Goal: Task Accomplishment & Management: Manage account settings

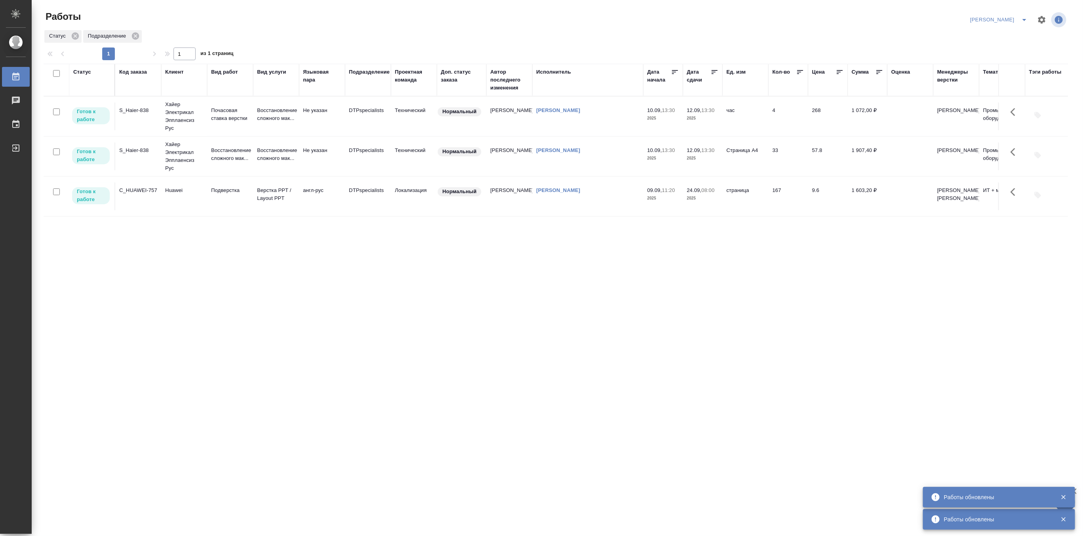
click at [1028, 17] on icon "split button" at bounding box center [1025, 20] width 10 height 10
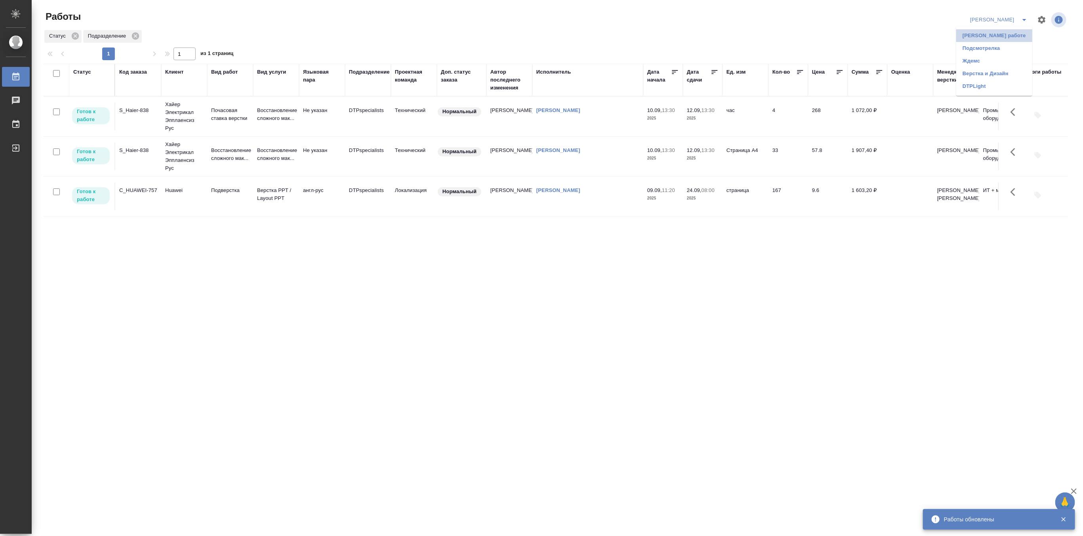
click at [1007, 33] on li "[PERSON_NAME] работе" at bounding box center [994, 35] width 76 height 13
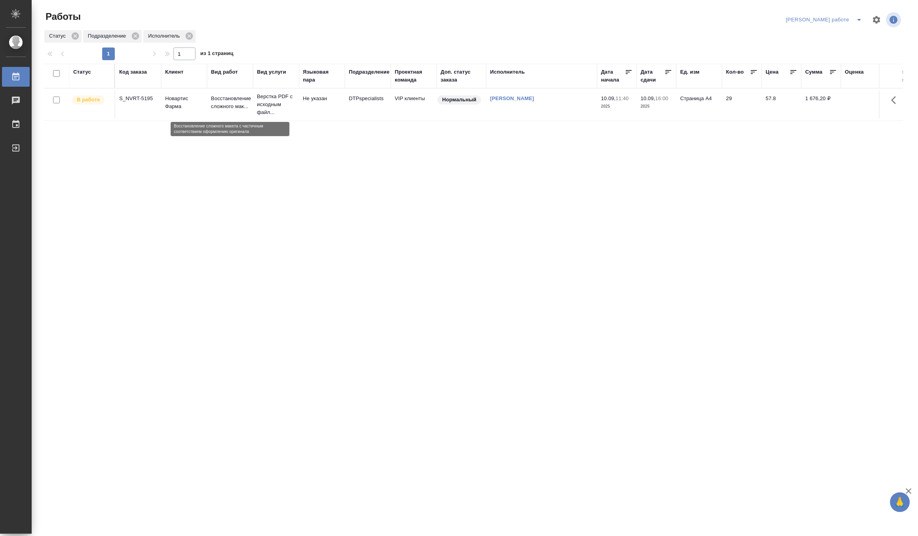
click at [231, 100] on p "Восстановление сложного мак..." at bounding box center [230, 103] width 38 height 16
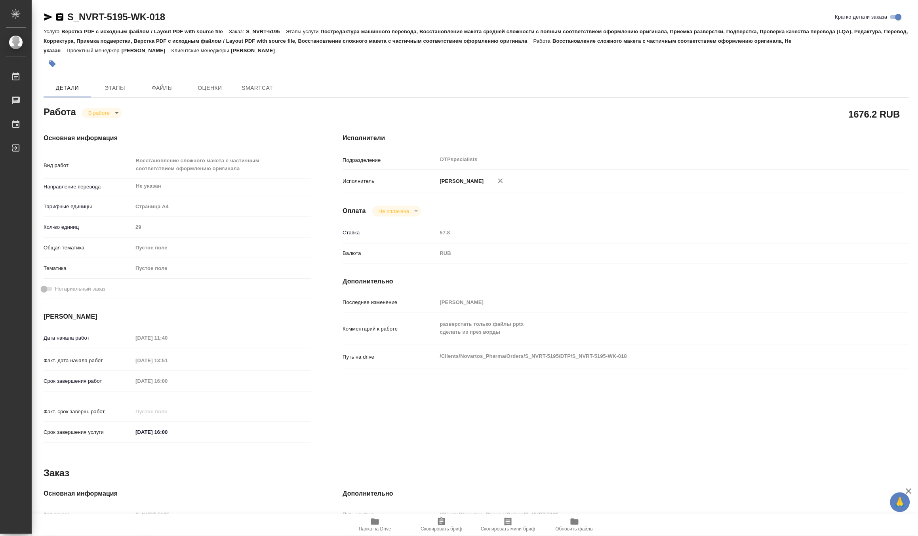
type textarea "x"
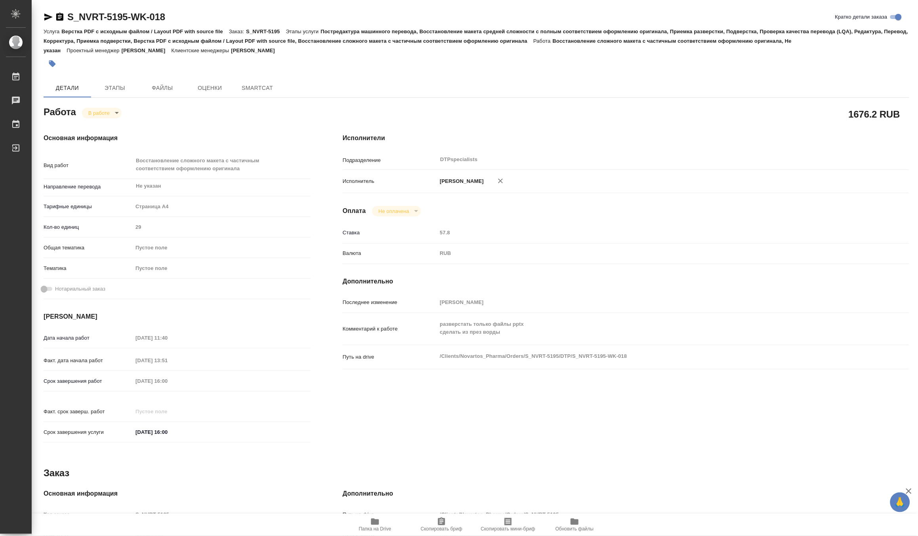
type textarea "x"
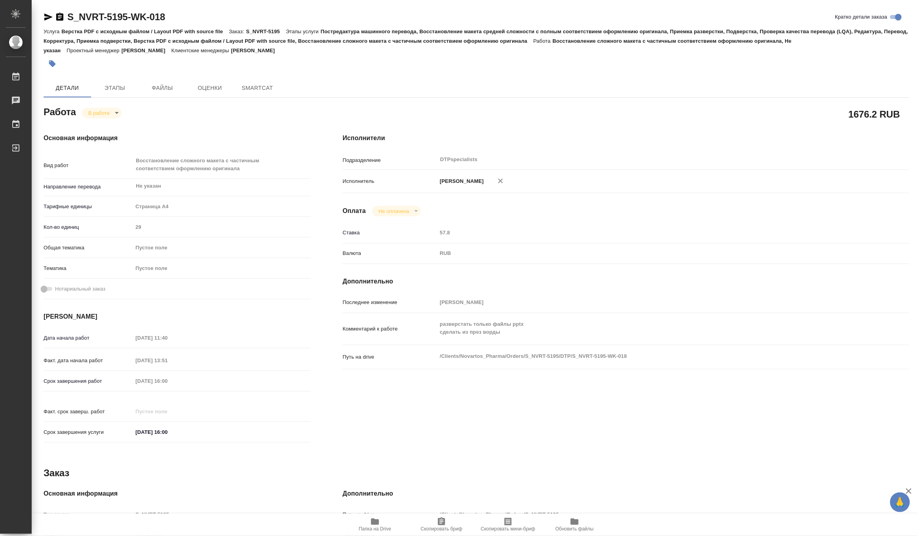
type textarea "x"
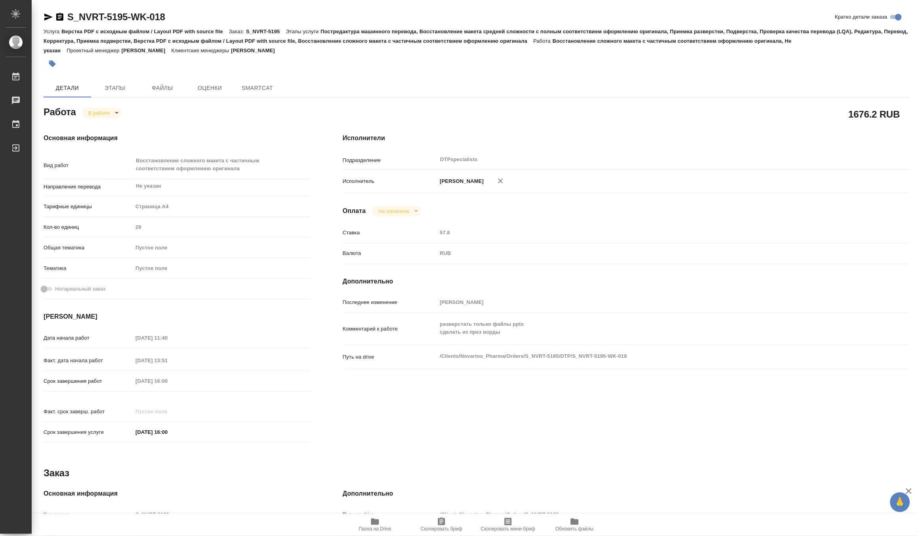
type textarea "x"
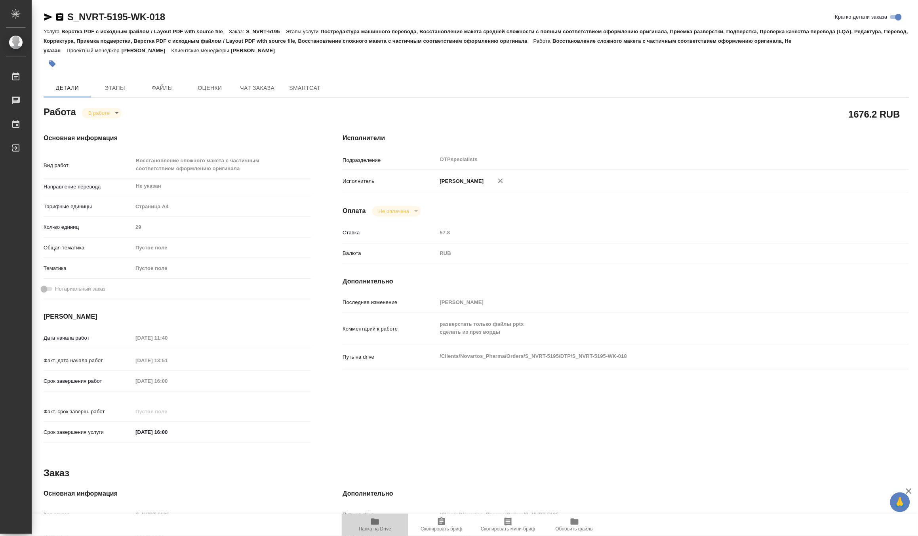
click at [374, 525] on icon "button" at bounding box center [375, 522] width 8 height 6
type textarea "x"
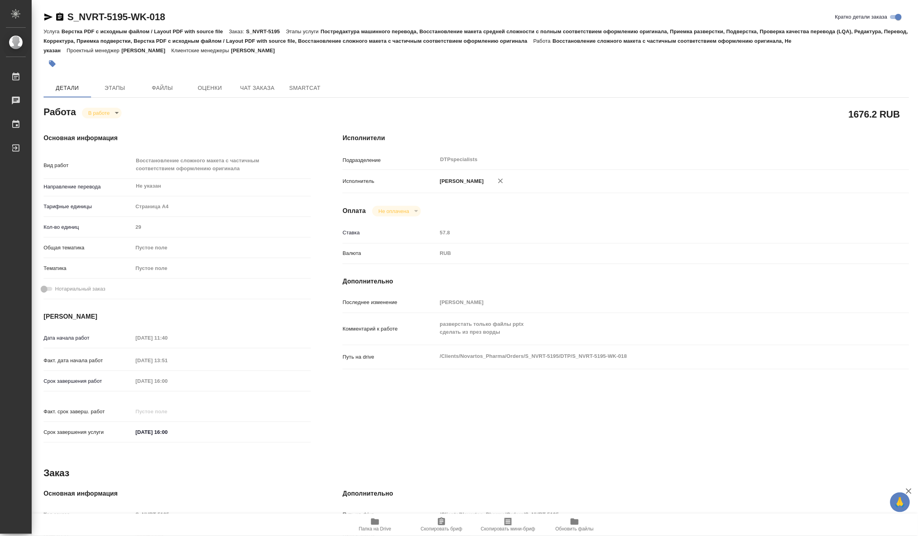
type textarea "x"
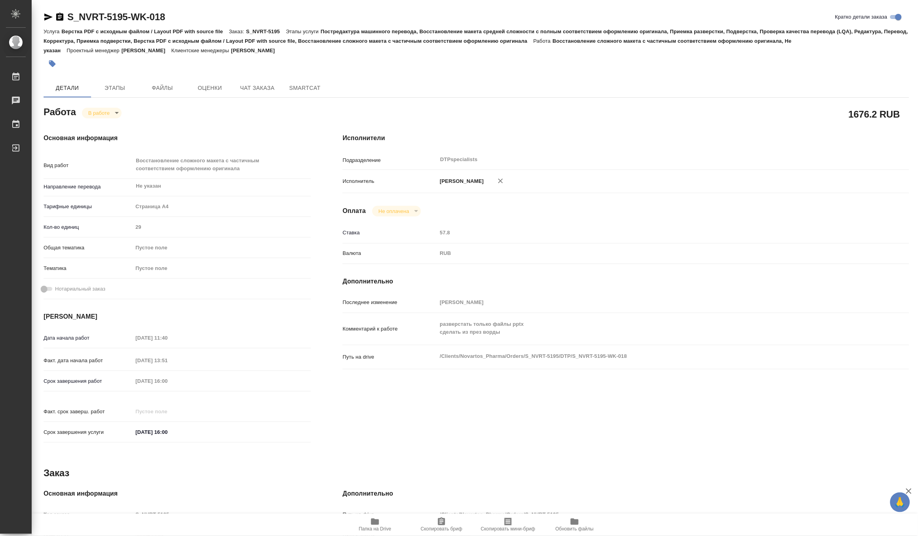
type textarea "x"
click at [92, 112] on body "🙏 .cls-1 fill:#fff; AWATERA Matveeva Maria Работы 0 Чаты График Выйти S_NVRT-51…" at bounding box center [459, 268] width 918 height 536
click at [92, 123] on button "Выполнен" at bounding box center [102, 126] width 29 height 9
type textarea "x"
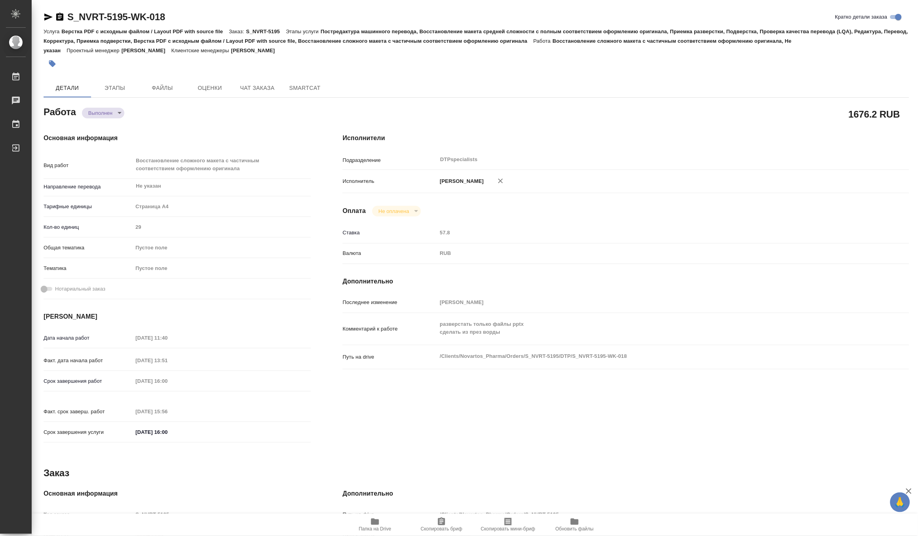
type textarea "x"
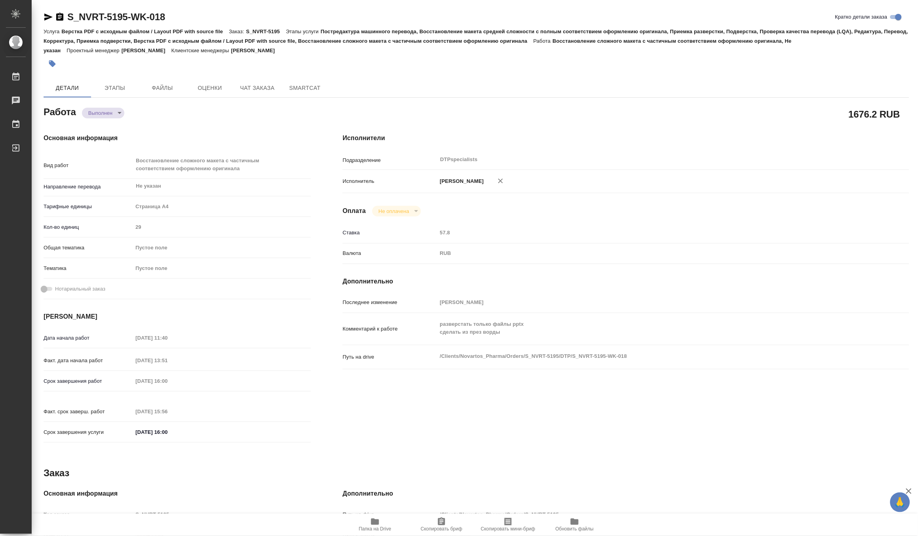
type textarea "x"
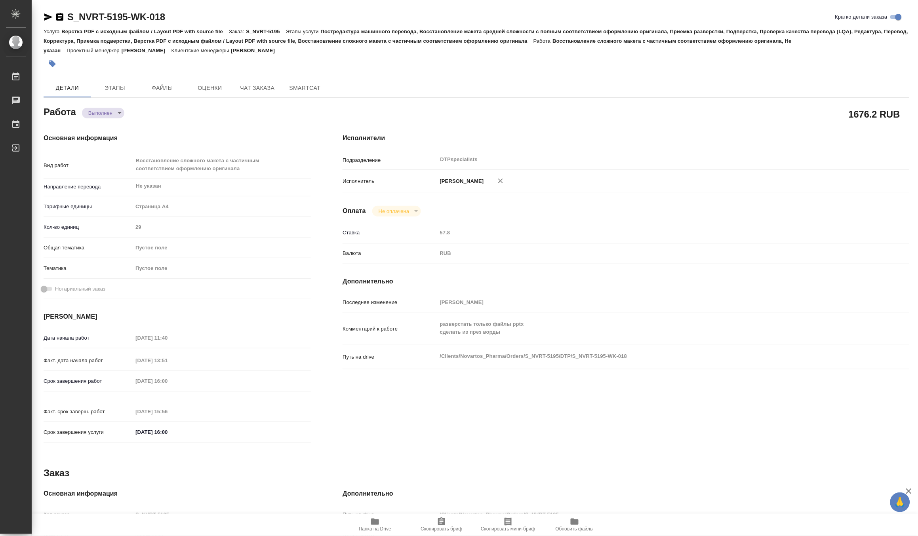
type textarea "x"
click at [250, 90] on span "Чат заказа" at bounding box center [257, 88] width 38 height 10
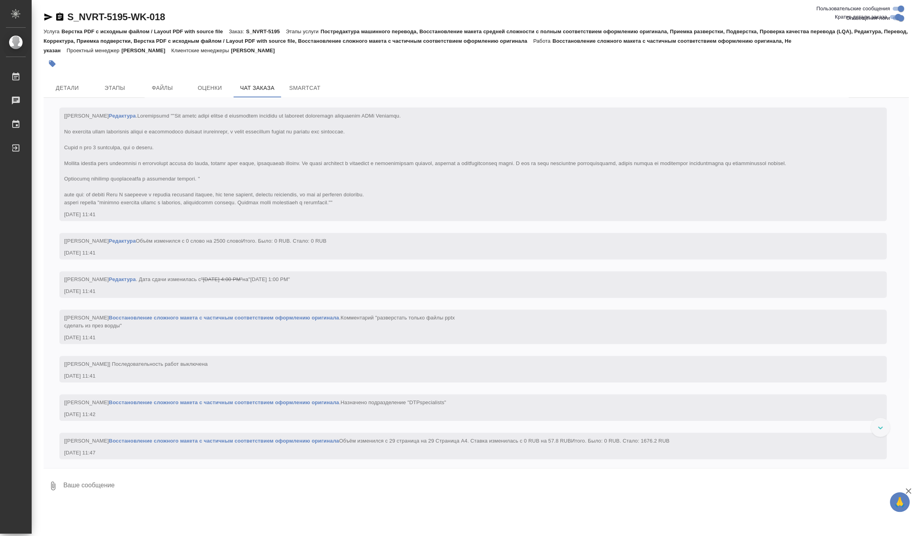
scroll to position [3541, 0]
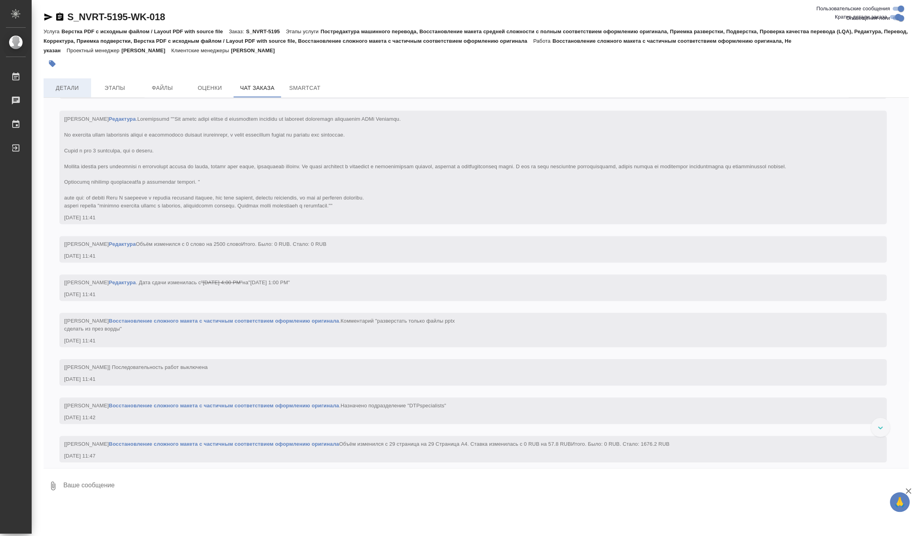
click at [82, 84] on span "Детали" at bounding box center [67, 88] width 38 height 10
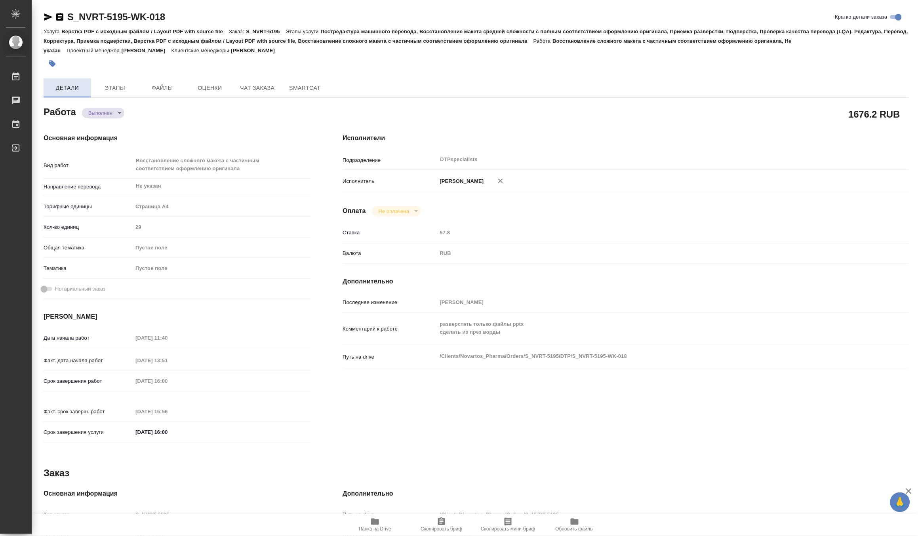
type textarea "x"
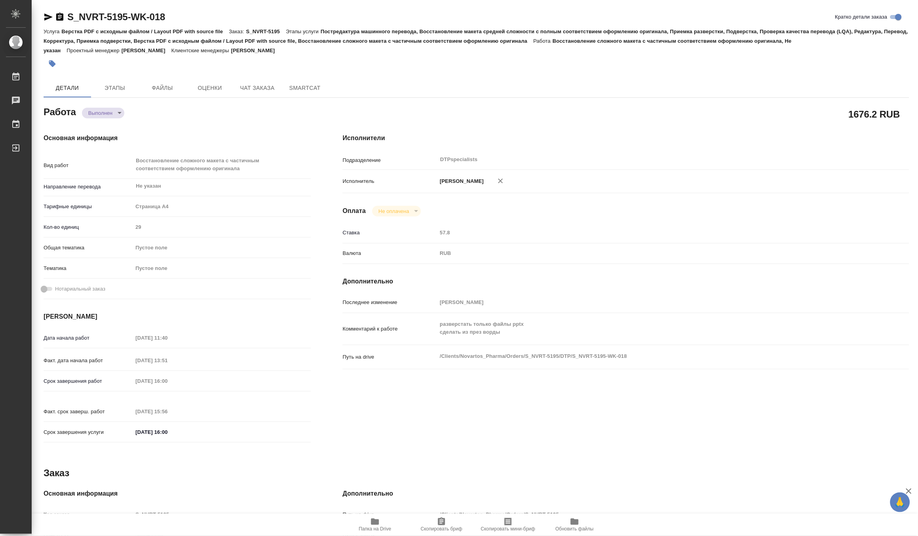
type textarea "x"
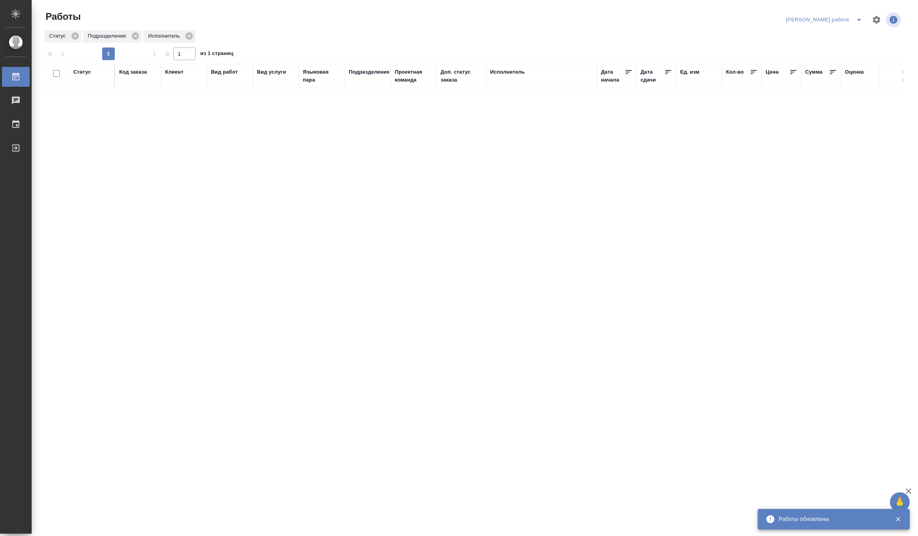
click at [133, 69] on div "Код заказа" at bounding box center [133, 72] width 28 height 8
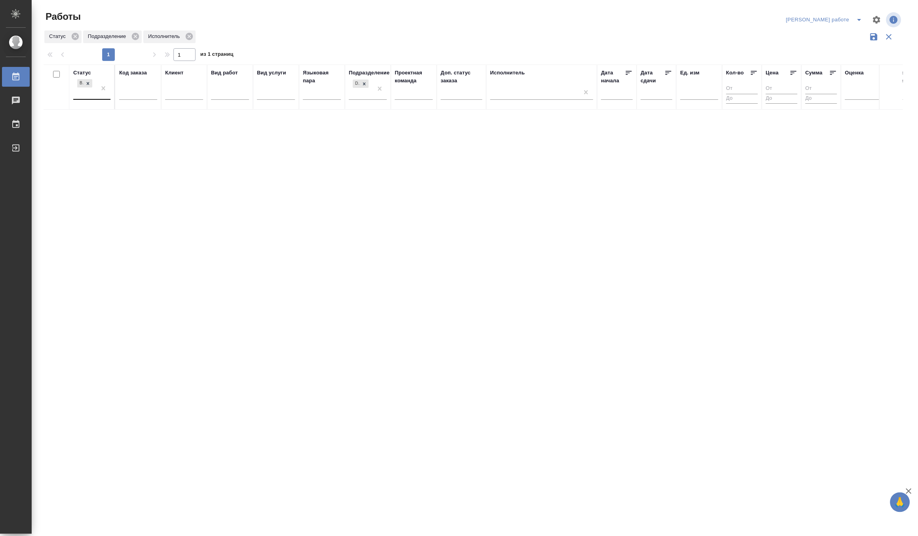
drag, startPoint x: 99, startPoint y: 87, endPoint x: 106, endPoint y: 86, distance: 6.4
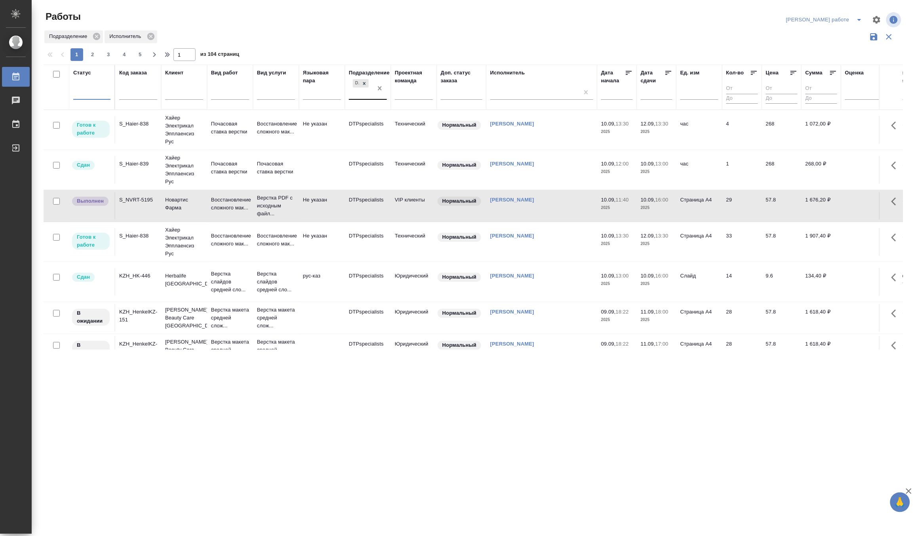
drag, startPoint x: 379, startPoint y: 89, endPoint x: 262, endPoint y: 90, distance: 117.3
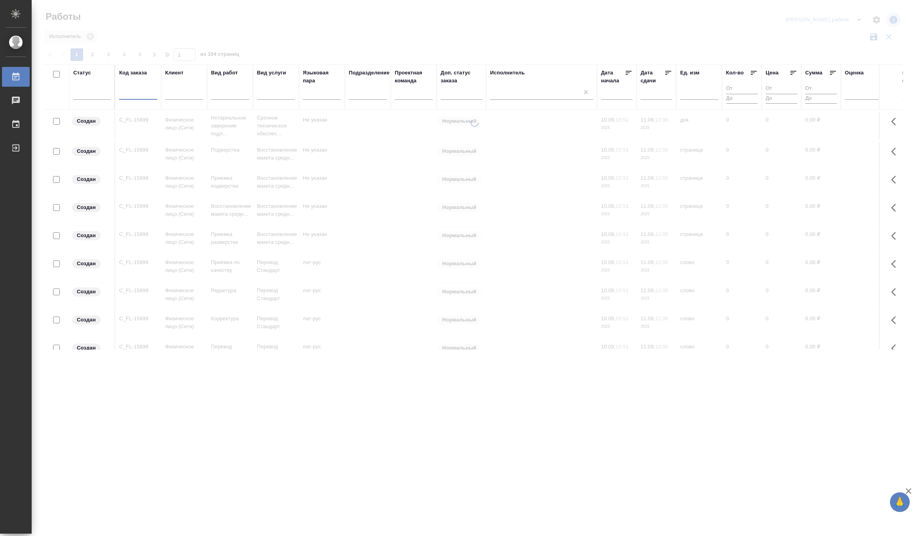
click at [135, 95] on input "text" at bounding box center [138, 95] width 38 height 10
paste input "KZH_HK-445"
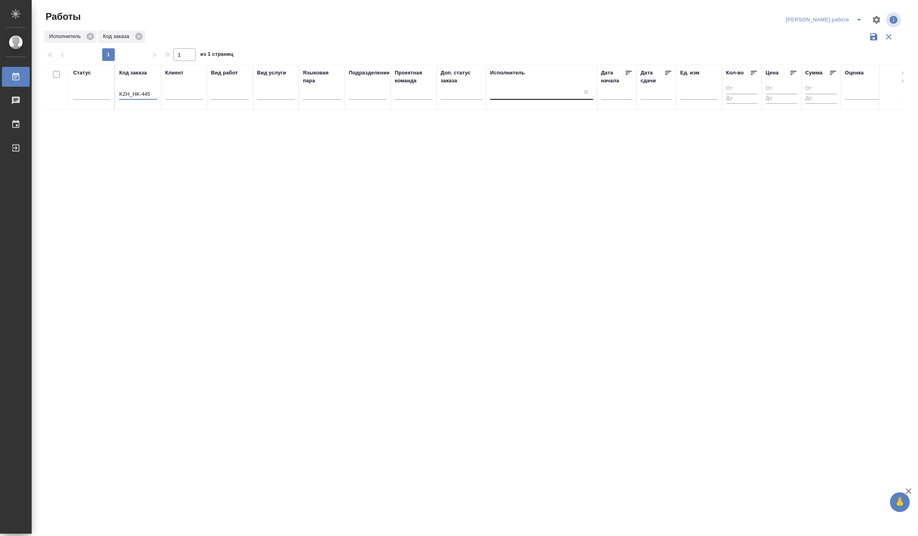
type input "KZH_HK-445"
click at [120, 135] on div "Статус Код заказа KZH_HK-445 Клиент Вид работ Вид услуги Языковая пара Подразде…" at bounding box center [474, 207] width 860 height 285
click at [527, 92] on div at bounding box center [541, 91] width 103 height 11
click at [524, 129] on div "Неназначенные работы" at bounding box center [549, 131] width 119 height 14
click at [861, 17] on icon "split button" at bounding box center [860, 20] width 10 height 10
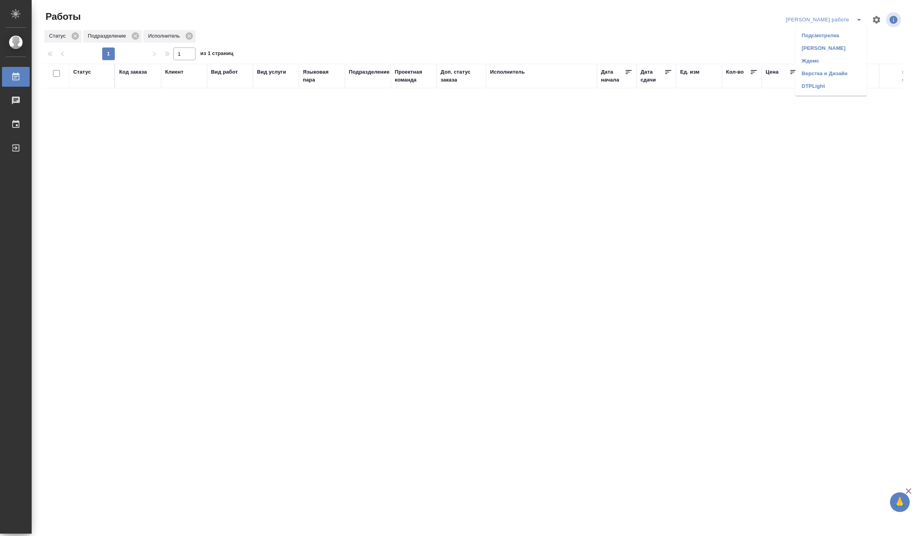
click at [847, 45] on li "[PERSON_NAME]" at bounding box center [832, 48] width 72 height 13
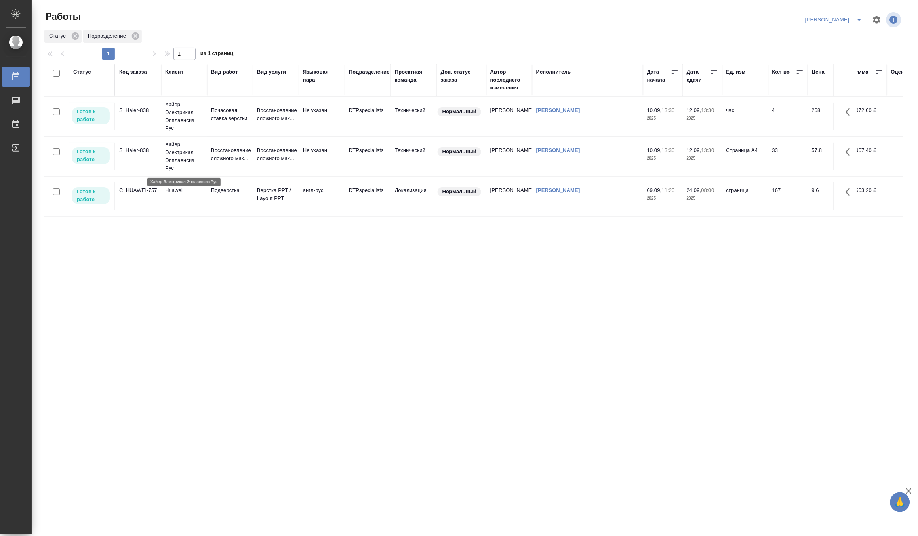
click at [186, 155] on p "Хайер Электрикал Эпплаенсиз Рус" at bounding box center [184, 157] width 38 height 32
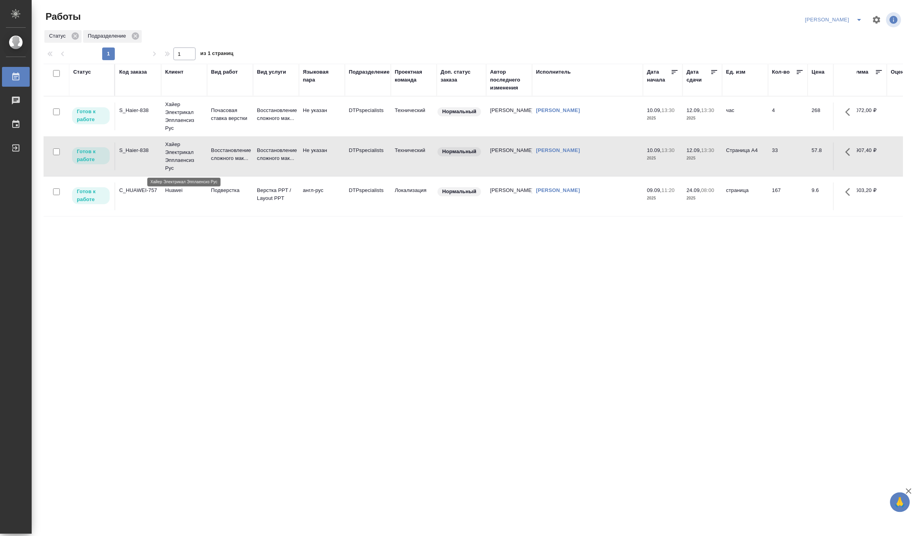
click at [186, 155] on p "Хайер Электрикал Эпплаенсиз Рус" at bounding box center [184, 157] width 38 height 32
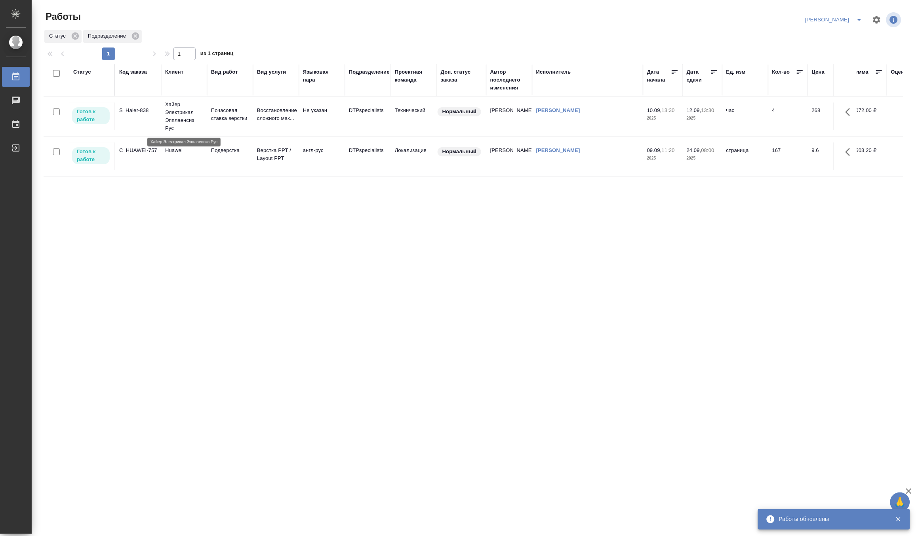
click at [193, 109] on p "Хайер Электрикал Эпплаенсиз Рус" at bounding box center [184, 117] width 38 height 32
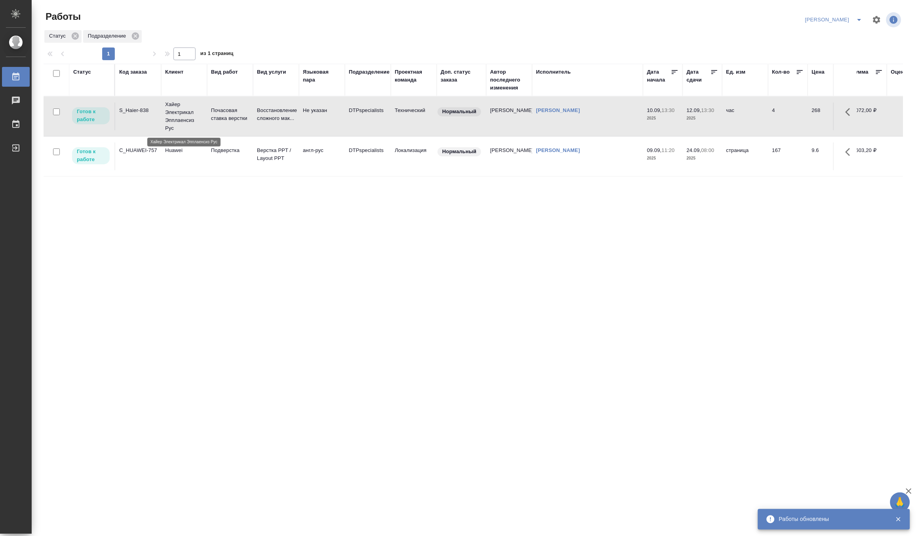
click at [193, 109] on p "Хайер Электрикал Эпплаенсиз Рус" at bounding box center [184, 117] width 38 height 32
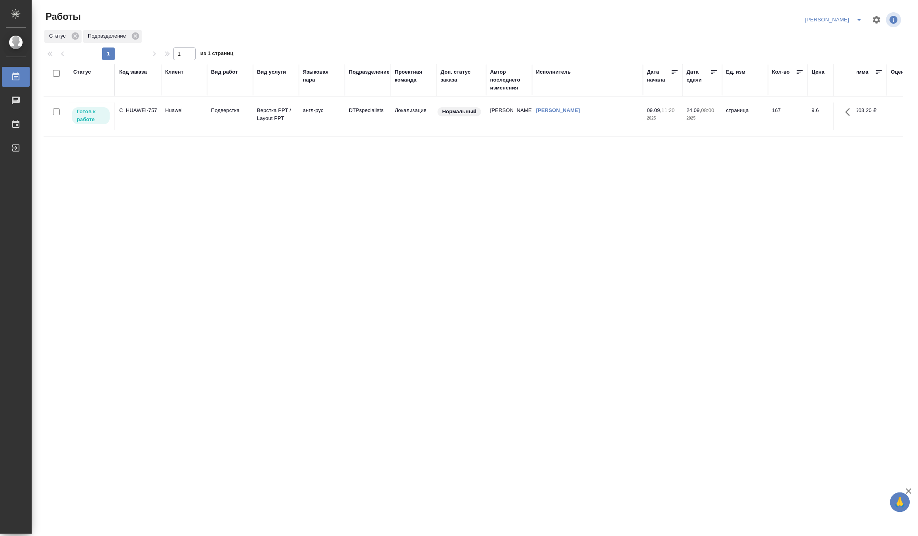
click at [127, 74] on div "Код заказа" at bounding box center [133, 72] width 28 height 8
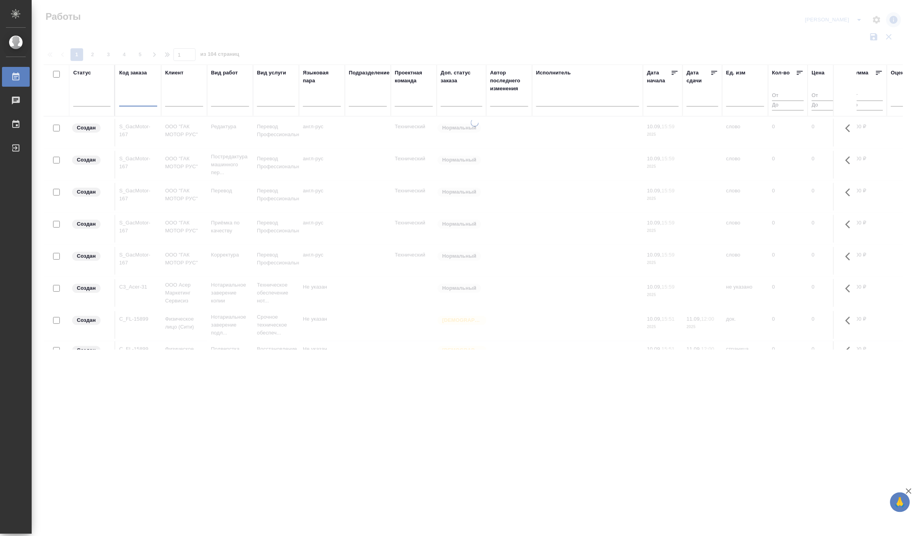
click at [139, 100] on input "text" at bounding box center [138, 102] width 38 height 10
paste input "BEG_SMX-113"
type input "BEG_SMX-113"
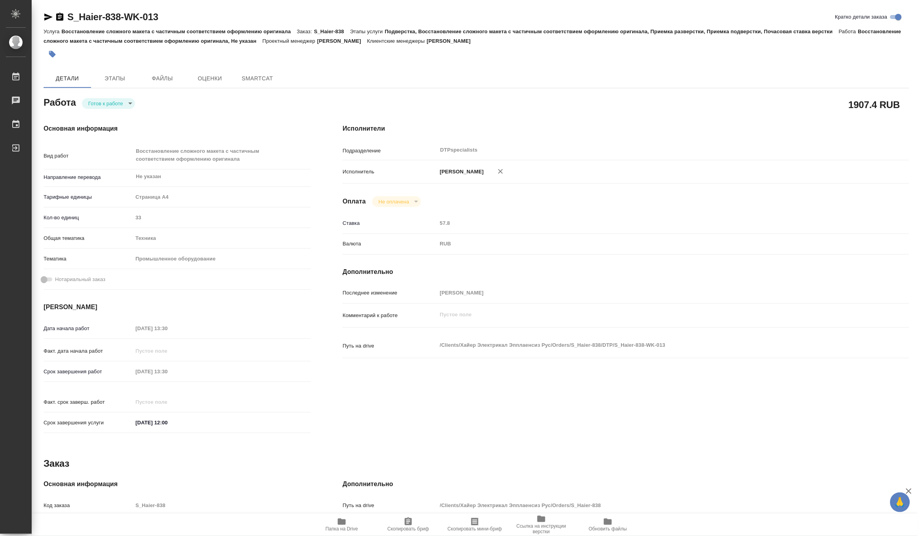
type textarea "x"
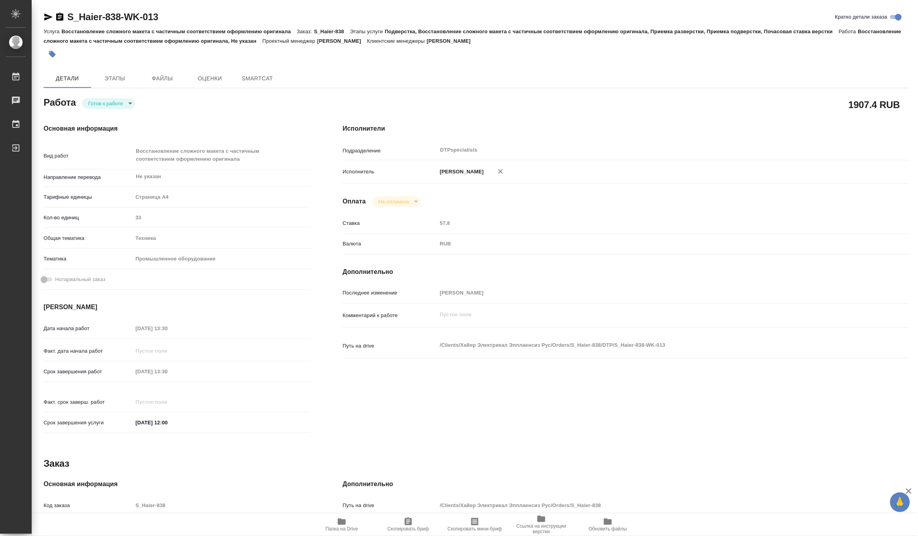
type textarea "x"
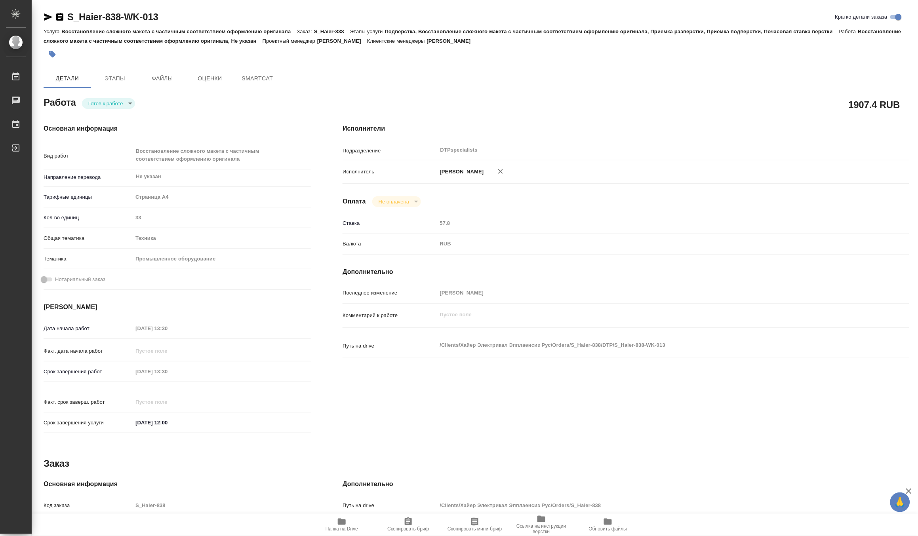
type textarea "x"
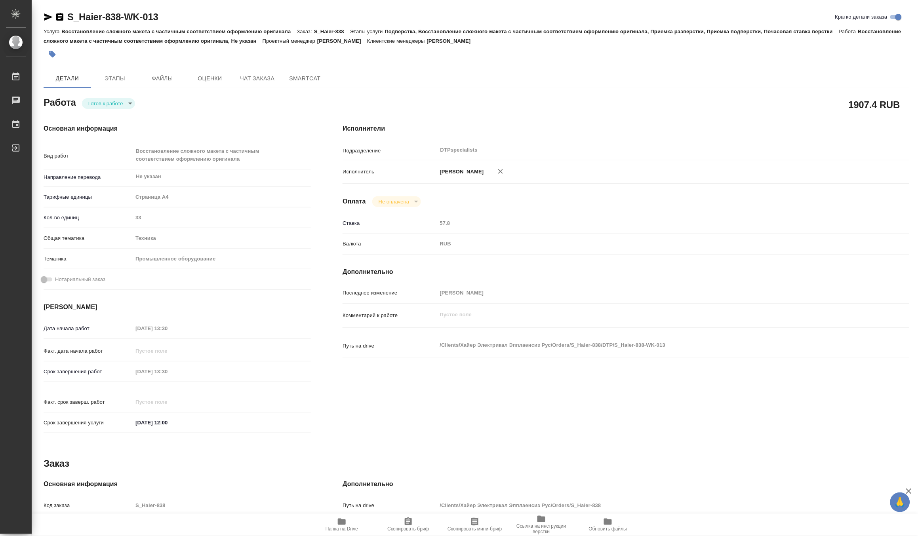
type textarea "x"
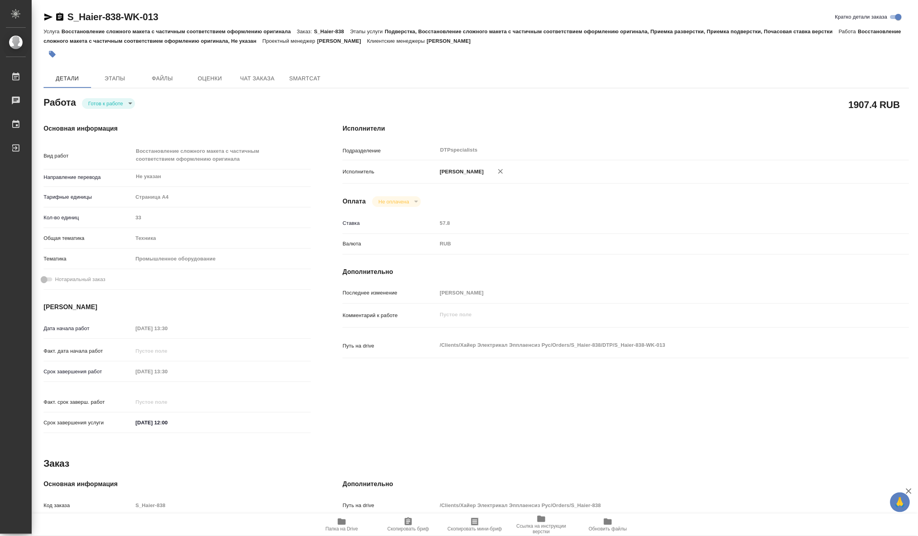
type textarea "x"
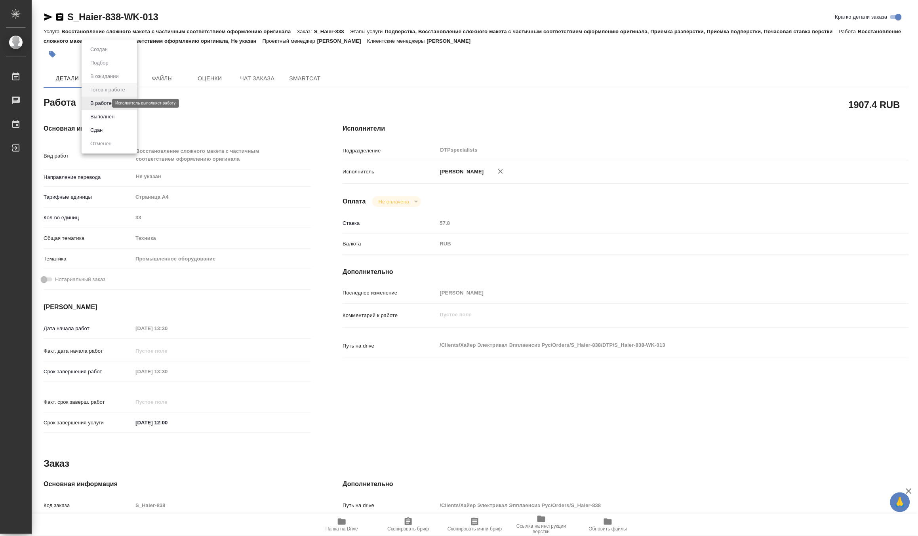
click at [94, 105] on body "🙏 .cls-1 fill:#fff; AWATERA [PERSON_NAME] Работы 0 Чаты График Выйти S_Haier-83…" at bounding box center [459, 268] width 918 height 536
click at [90, 104] on button "В работе" at bounding box center [101, 103] width 26 height 9
type textarea "x"
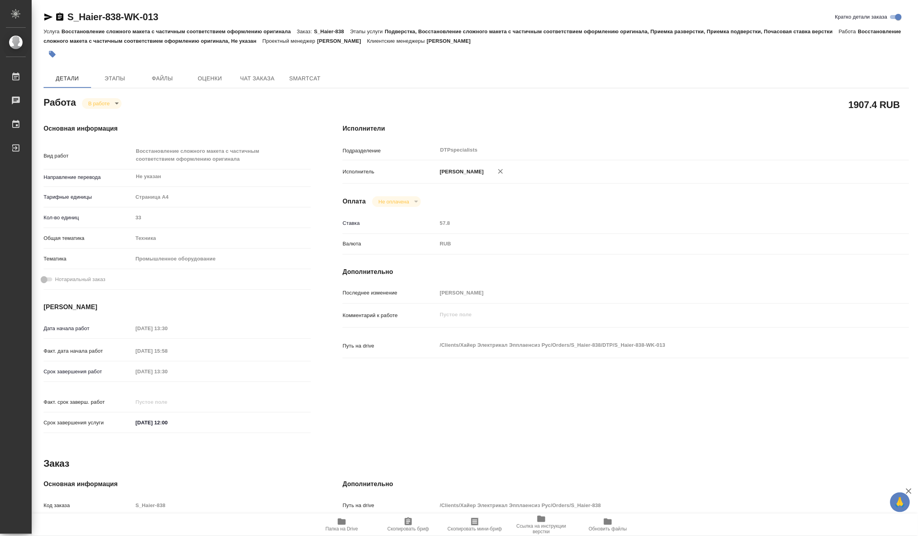
type textarea "x"
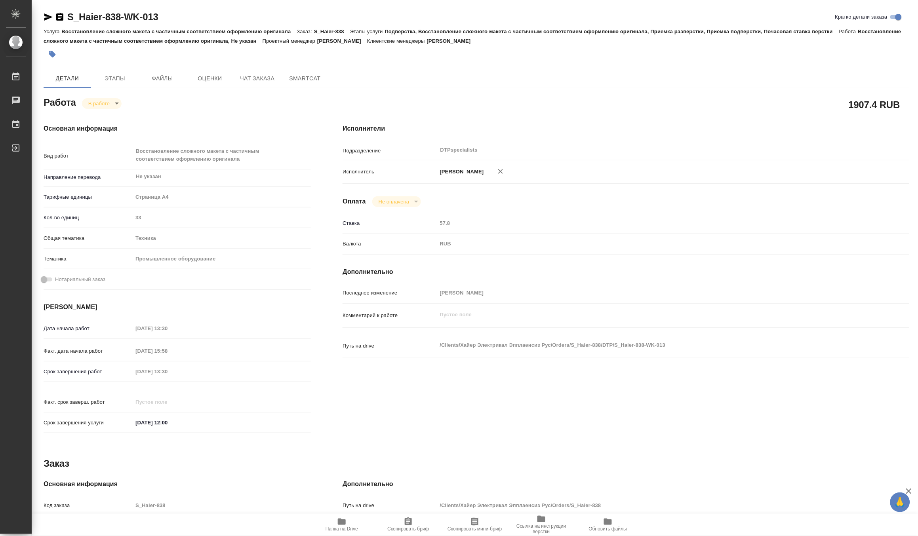
type textarea "x"
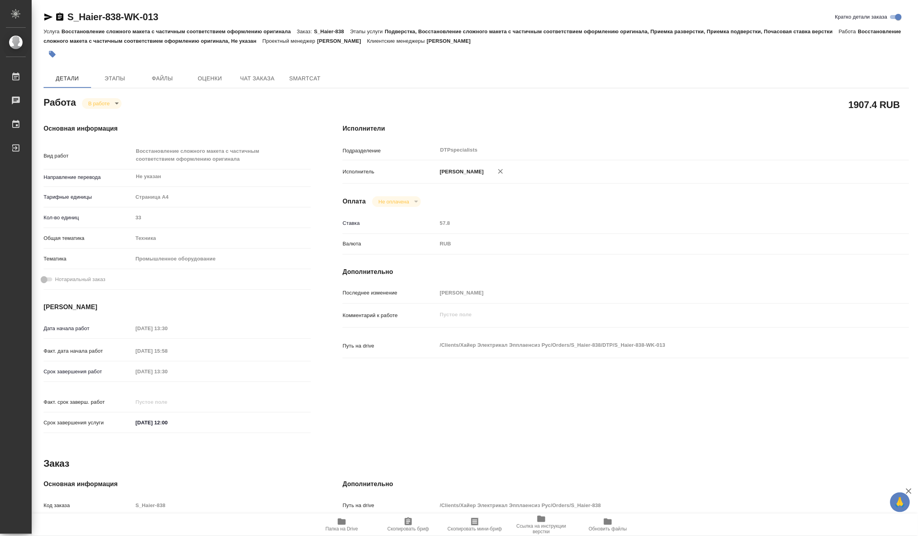
type textarea "x"
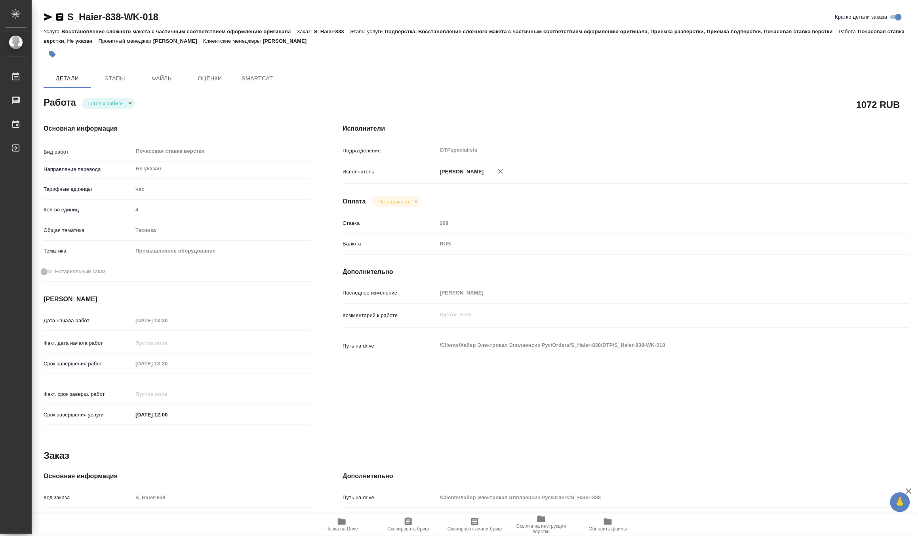
type textarea "x"
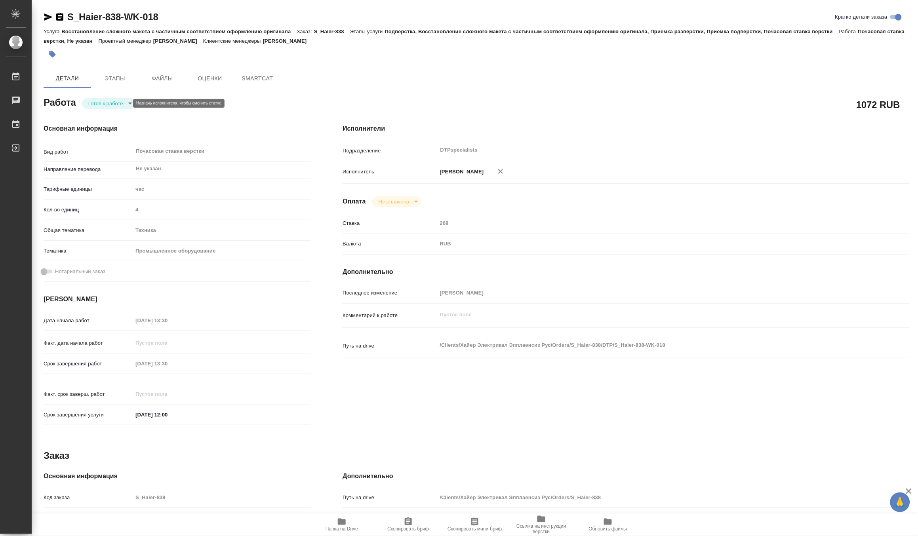
type textarea "x"
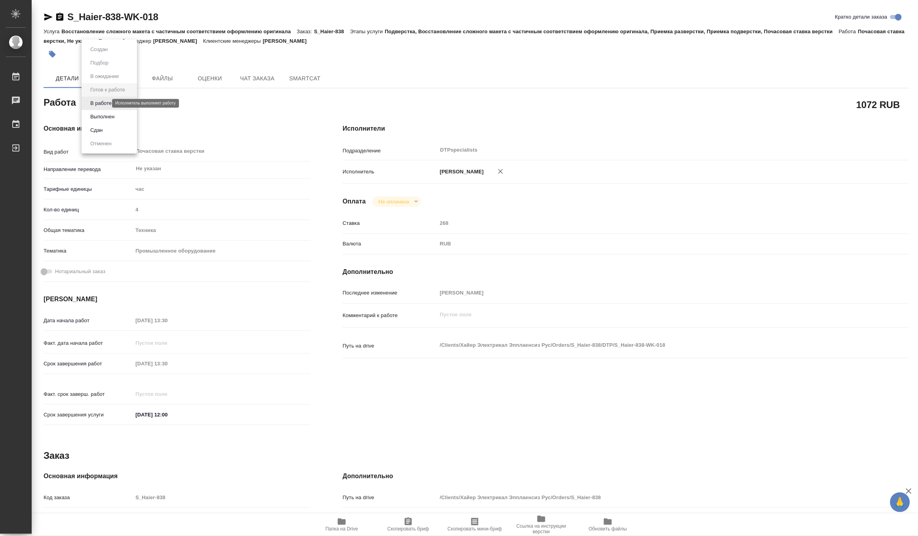
click at [96, 105] on body "🙏 .cls-1 fill:#fff; AWATERA Matveeva Maria Работы Чаты График Выйти S_Haier-838…" at bounding box center [459, 268] width 918 height 536
click at [91, 105] on button "В работе" at bounding box center [101, 103] width 26 height 9
type textarea "x"
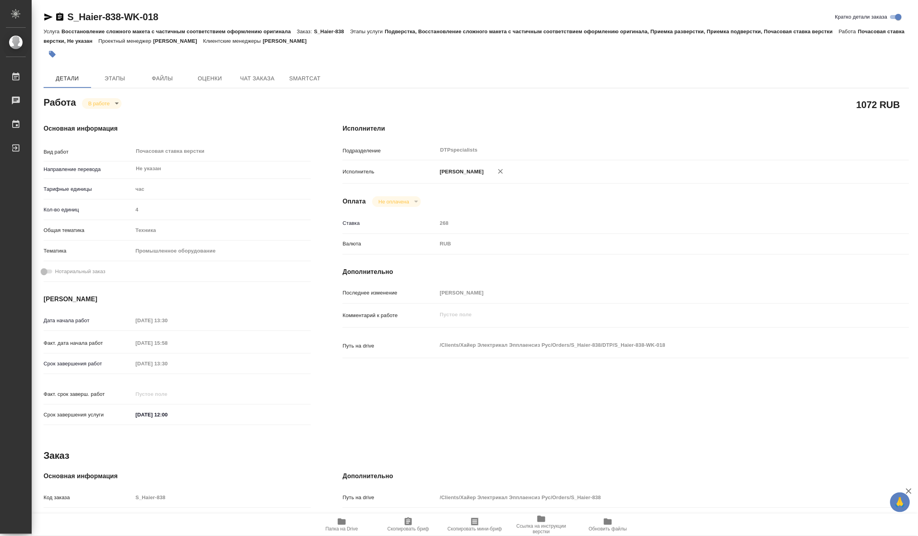
type textarea "x"
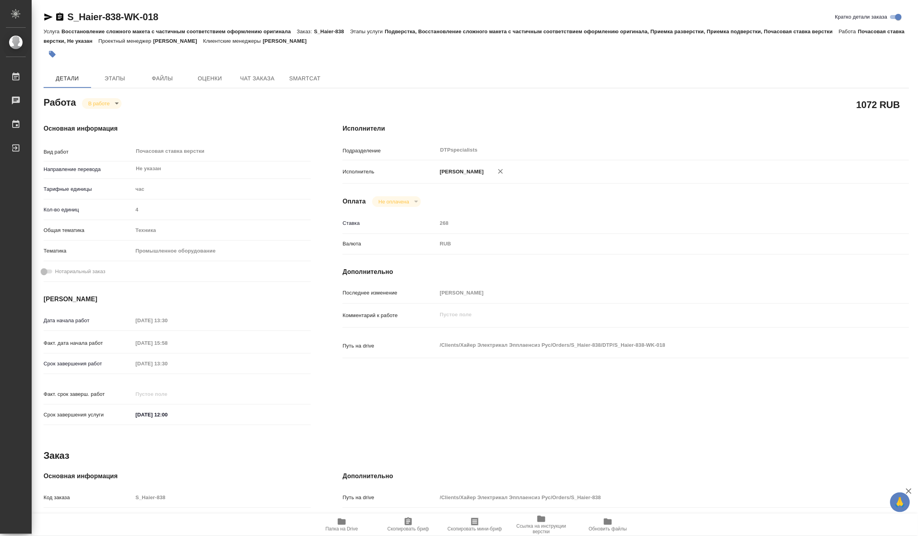
type textarea "x"
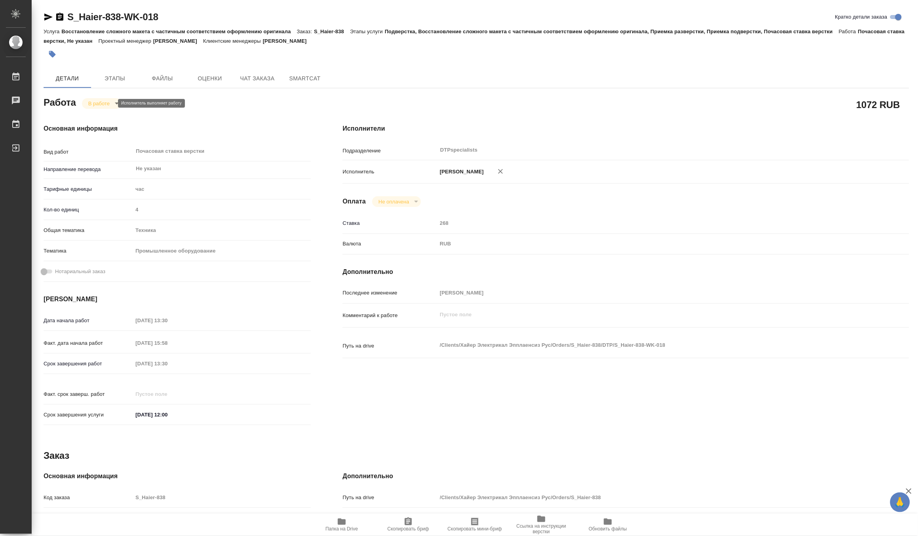
type textarea "x"
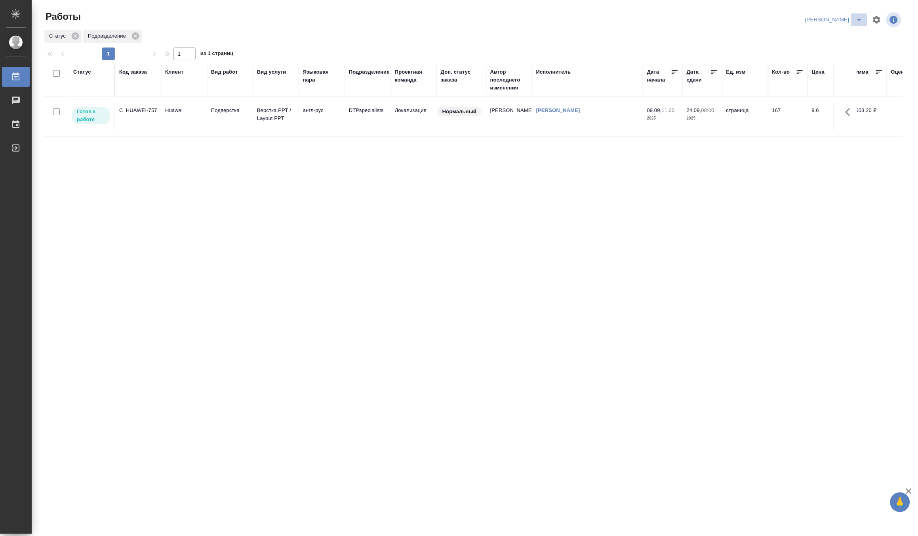
click at [862, 19] on icon "split button" at bounding box center [860, 20] width 10 height 10
click at [830, 73] on li "Верстка и Дизайн" at bounding box center [830, 73] width 76 height 13
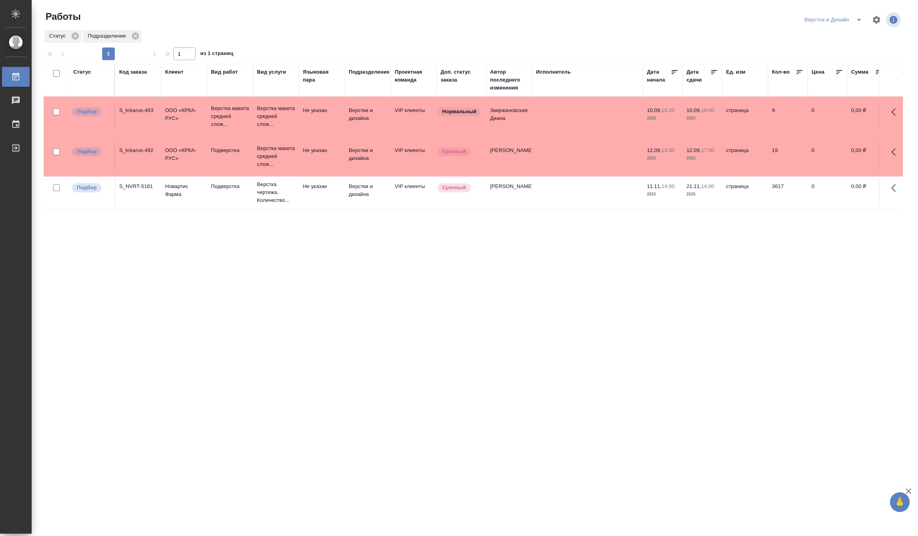
click at [570, 233] on div "Статус Код заказа Клиент Вид работ Вид услуги Языковая пара Подразделение Проек…" at bounding box center [474, 206] width 860 height 285
click at [191, 196] on p "Новартис Фарма" at bounding box center [184, 191] width 38 height 16
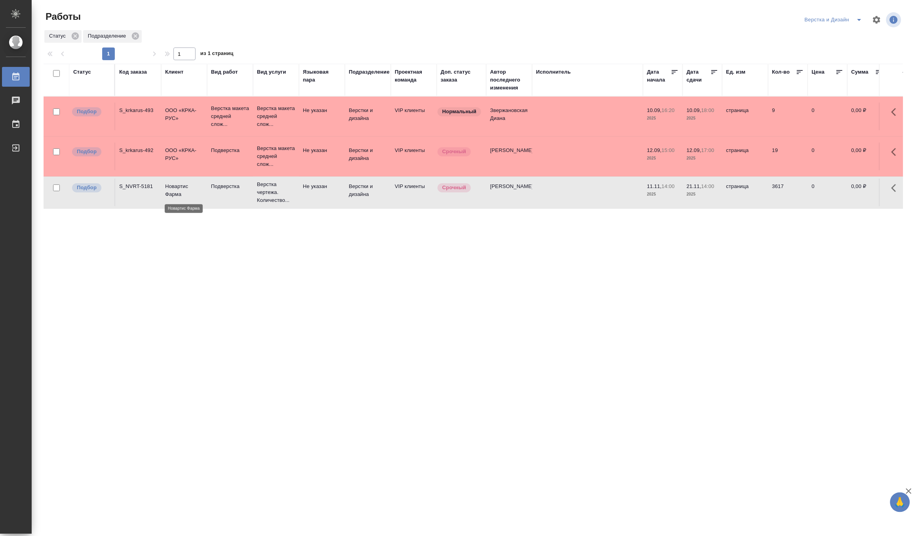
click at [191, 196] on p "Новартис Фарма" at bounding box center [184, 191] width 38 height 16
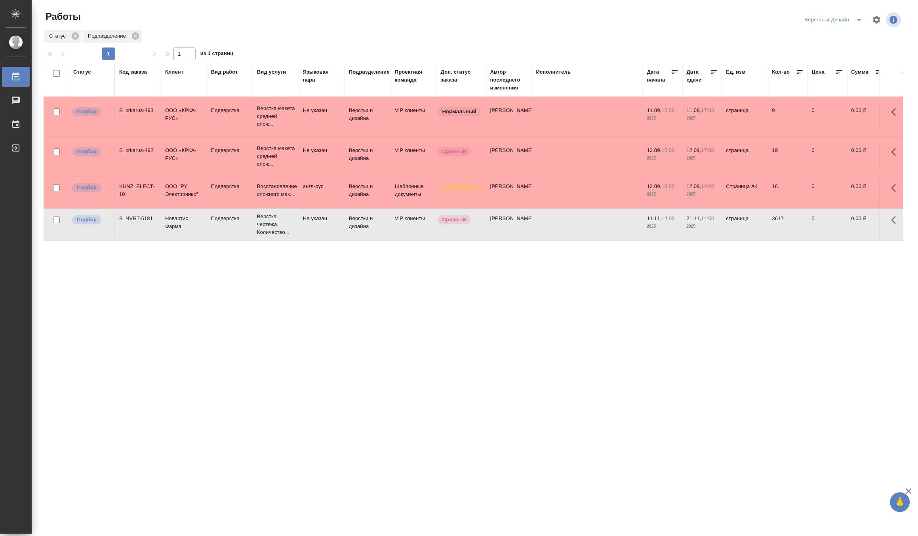
click at [861, 16] on icon "split button" at bounding box center [860, 20] width 10 height 10
click at [841, 60] on li "[PERSON_NAME]" at bounding box center [839, 61] width 76 height 13
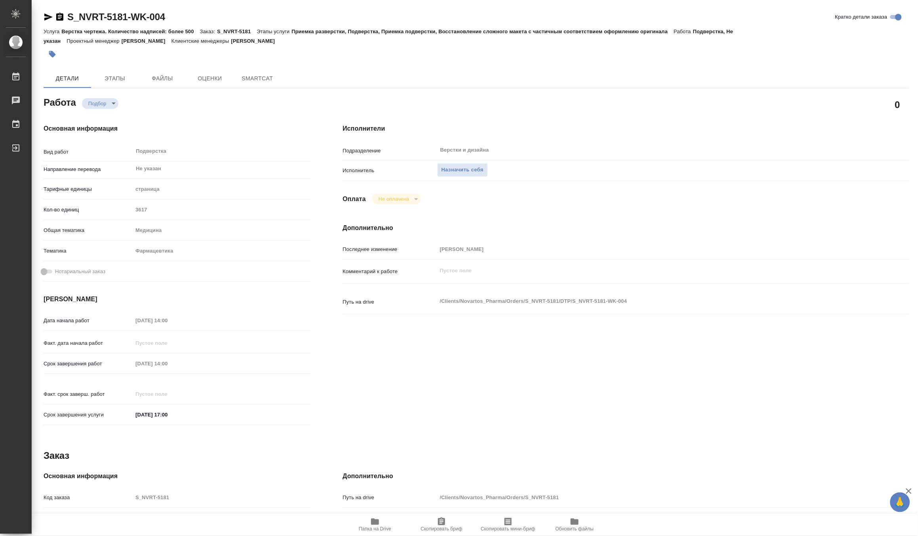
type textarea "x"
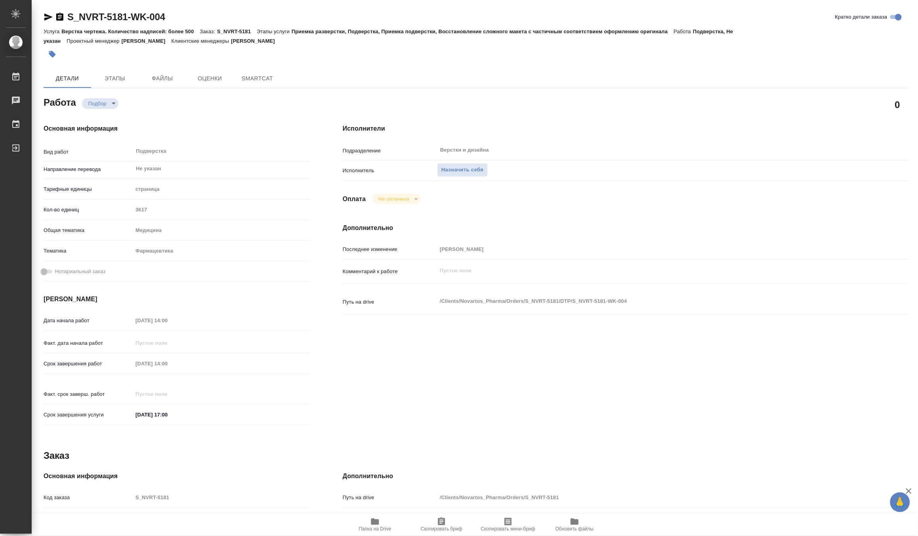
type textarea "x"
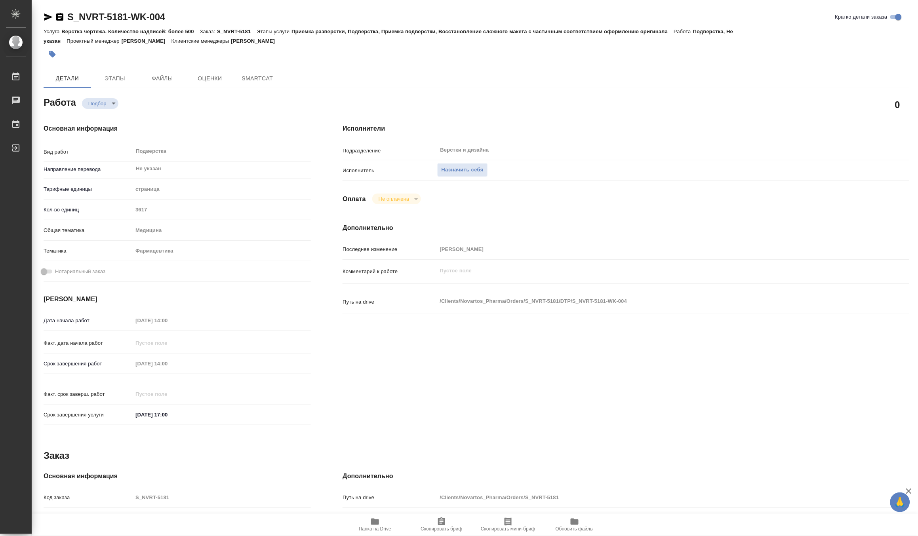
type textarea "x"
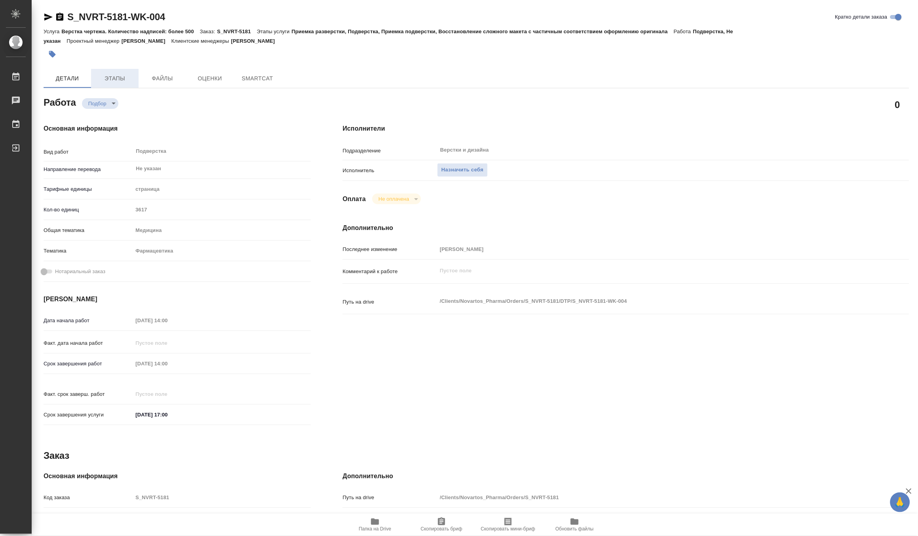
type textarea "x"
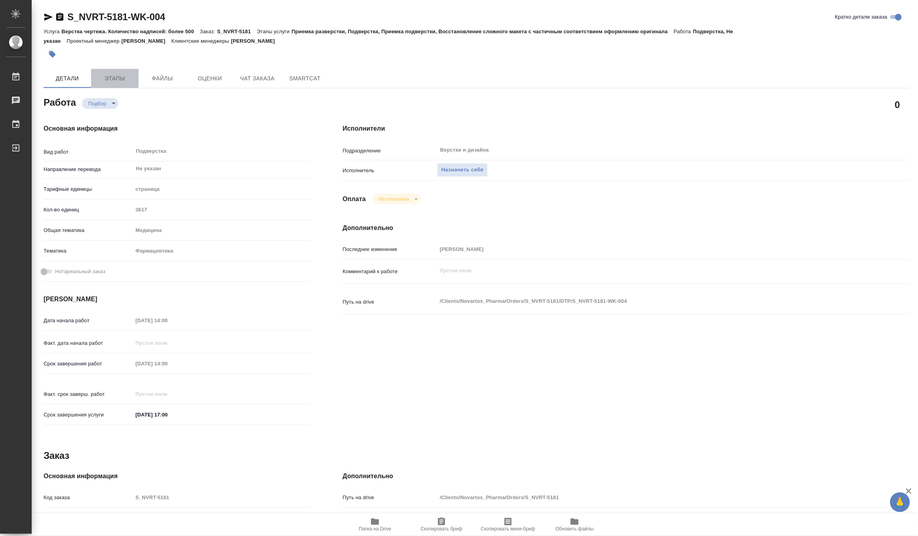
click at [115, 77] on span "Этапы" at bounding box center [115, 79] width 38 height 10
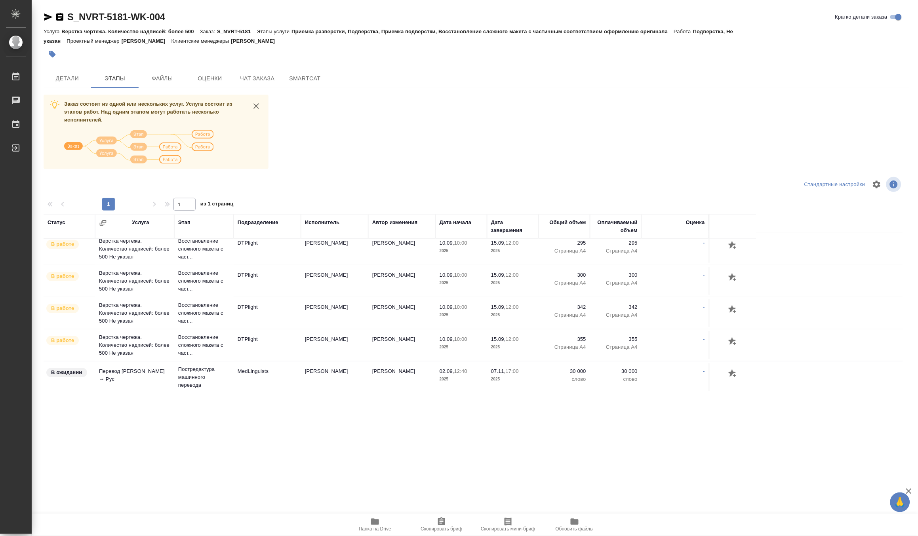
scroll to position [322, 0]
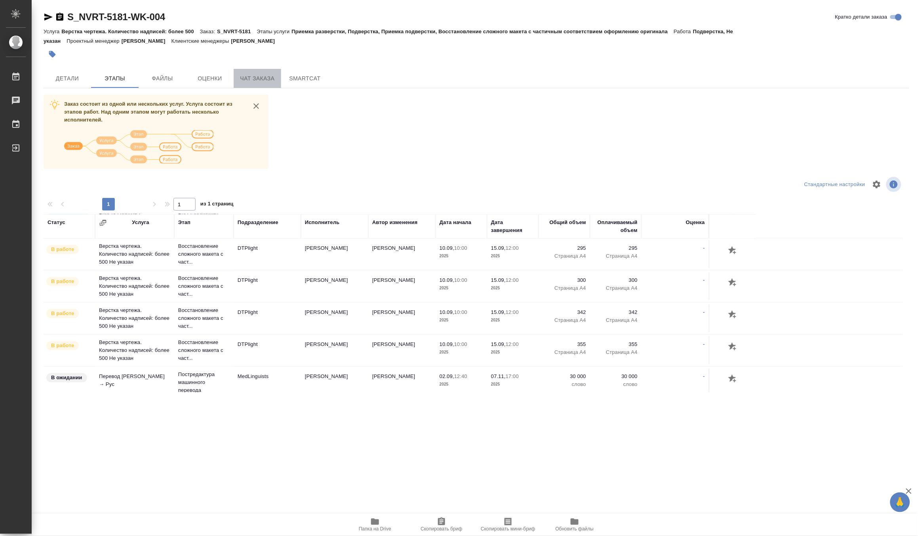
click at [247, 78] on span "Чат заказа" at bounding box center [257, 79] width 38 height 10
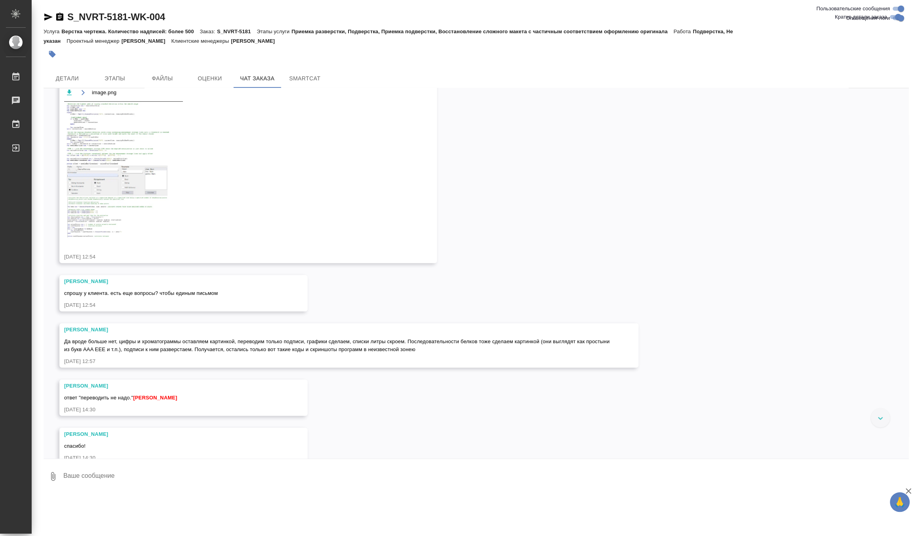
scroll to position [10840, 0]
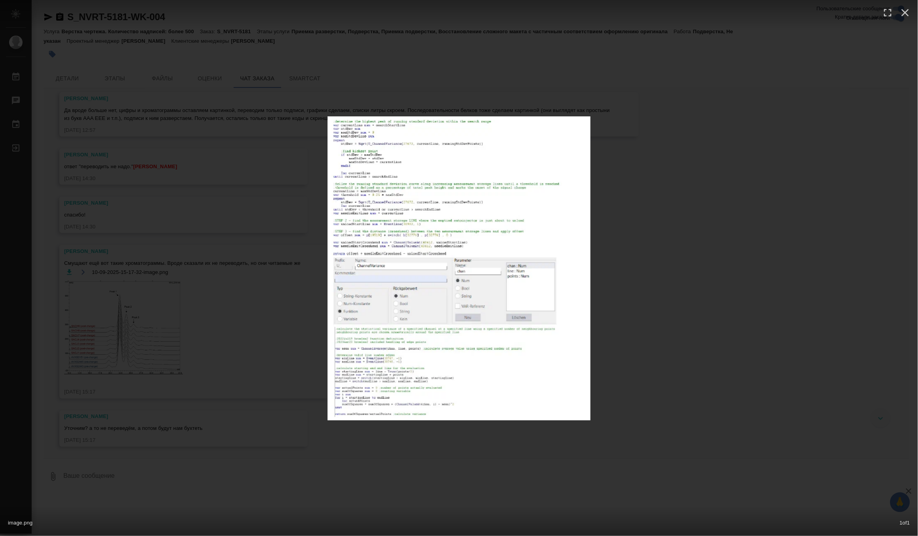
click at [434, 284] on img at bounding box center [459, 268] width 263 height 305
click at [307, 328] on div "image.png 1 of 1" at bounding box center [459, 268] width 918 height 536
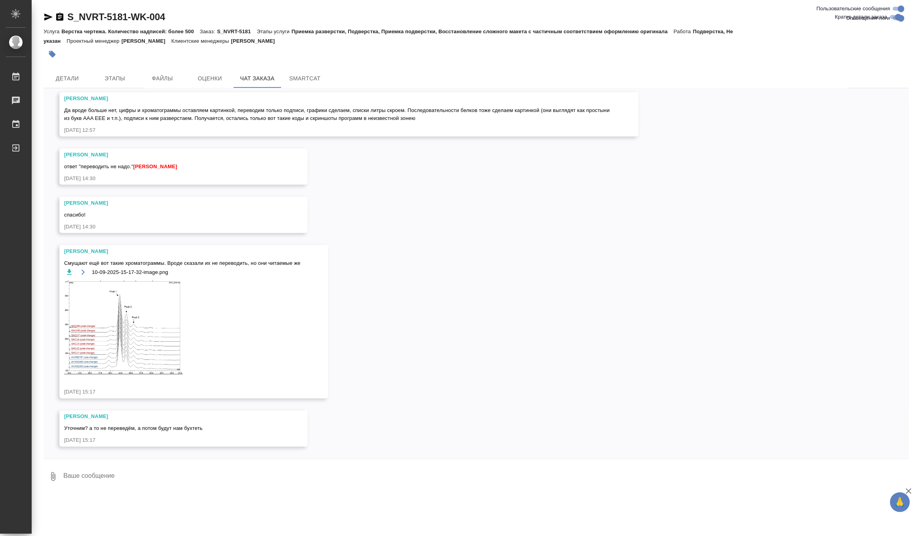
scroll to position [11237, 0]
click at [108, 317] on img at bounding box center [123, 327] width 119 height 93
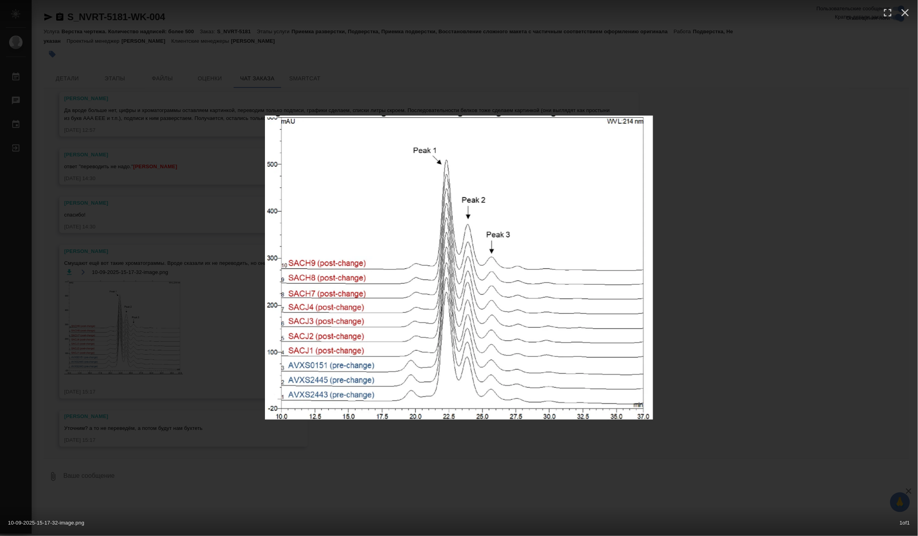
click at [167, 307] on div "10-09-2025-15-17-32-image.png 1 of 1" at bounding box center [459, 268] width 918 height 536
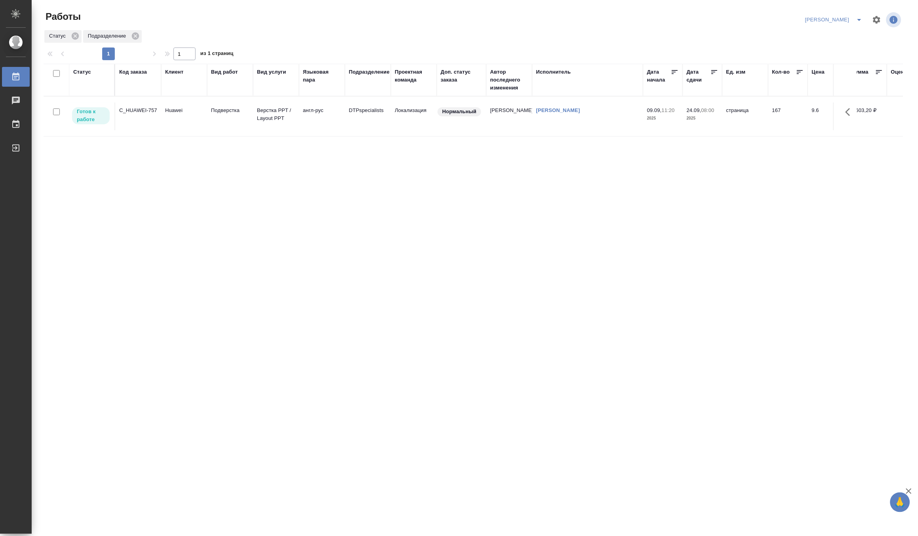
click at [131, 71] on div "Код заказа" at bounding box center [133, 72] width 28 height 8
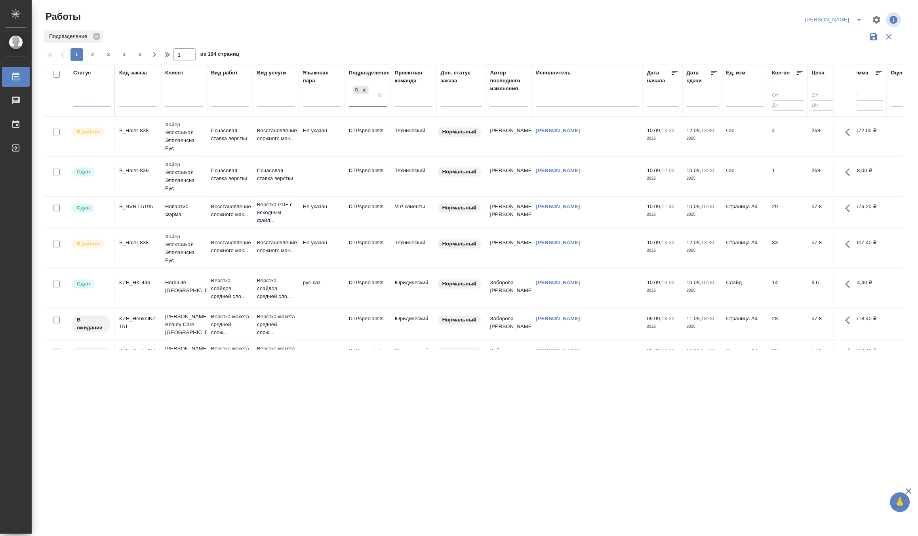
drag, startPoint x: 379, startPoint y: 94, endPoint x: 353, endPoint y: 93, distance: 26.2
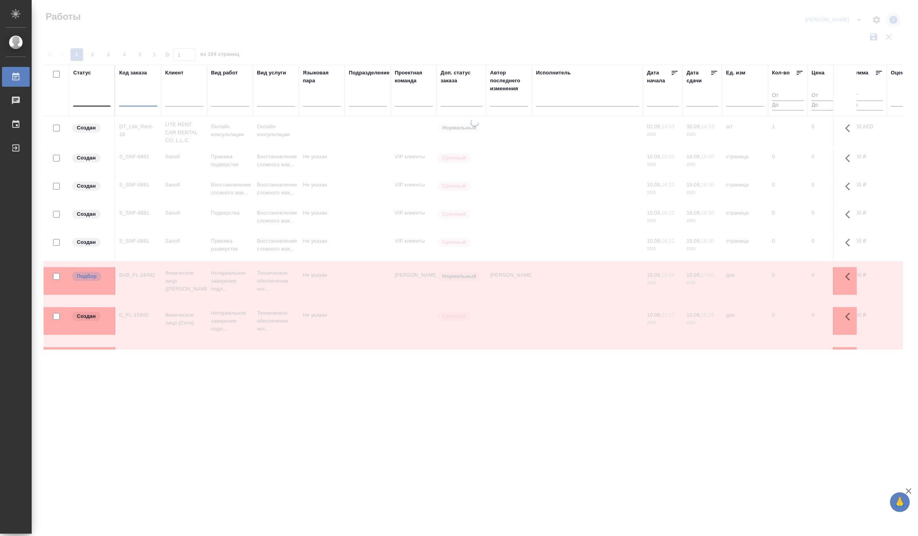
click at [129, 99] on input "text" at bounding box center [138, 102] width 38 height 10
paste input "dtp_AwA-1830"
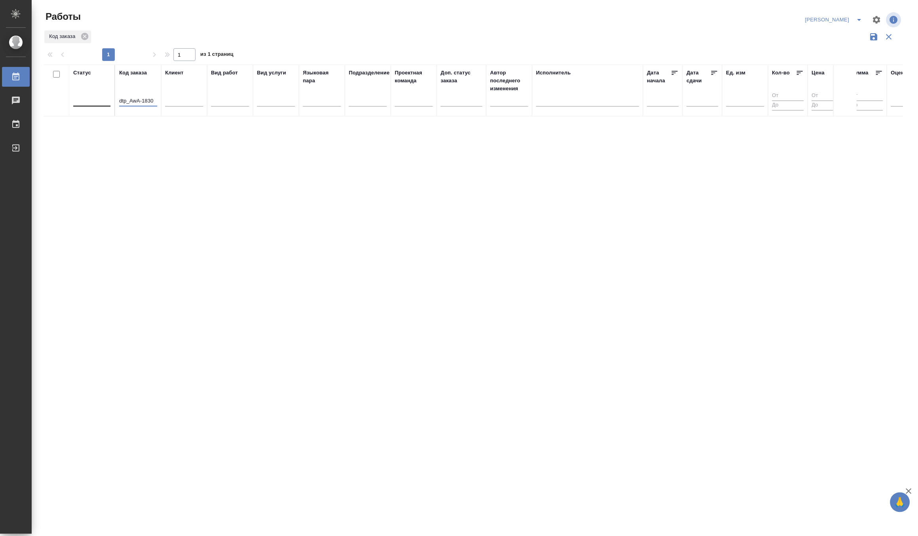
type input "dtp_AwA-1830"
click at [246, 164] on div "Статус Код заказа dtp_AwA-1830 Клиент Вид работ Вид услуги Языковая пара Подраз…" at bounding box center [474, 207] width 860 height 285
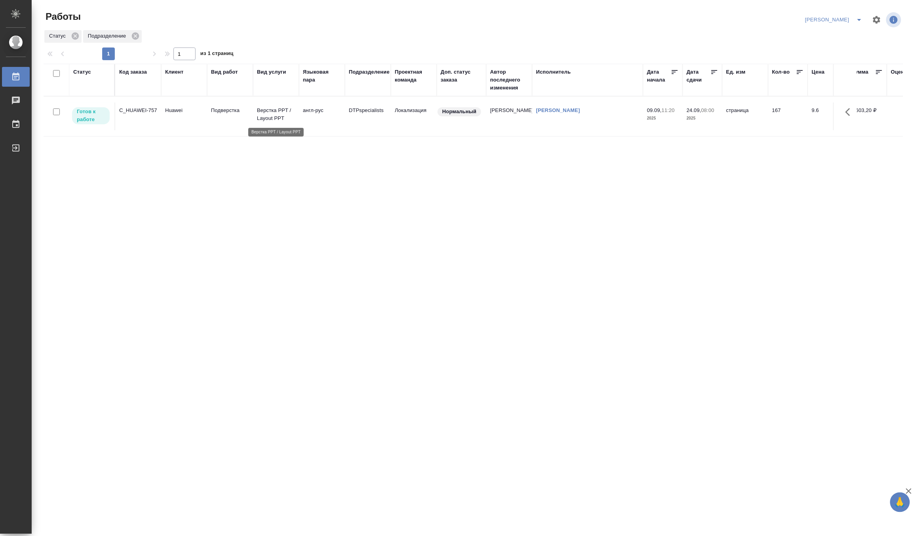
click at [271, 117] on p "Верстка PPT / Layout PPT" at bounding box center [276, 115] width 38 height 16
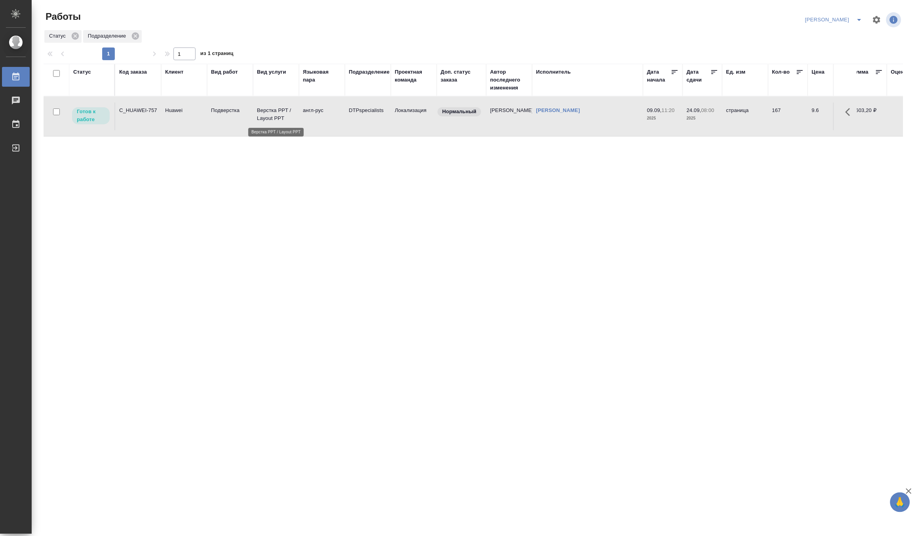
click at [271, 117] on p "Верстка PPT / Layout PPT" at bounding box center [276, 115] width 38 height 16
click at [270, 114] on p "Верстка PPT / Layout PPT" at bounding box center [276, 115] width 38 height 16
click at [854, 17] on span "split button" at bounding box center [860, 20] width 12 height 10
click at [824, 35] on li "Матвеева_В работе" at bounding box center [830, 35] width 76 height 13
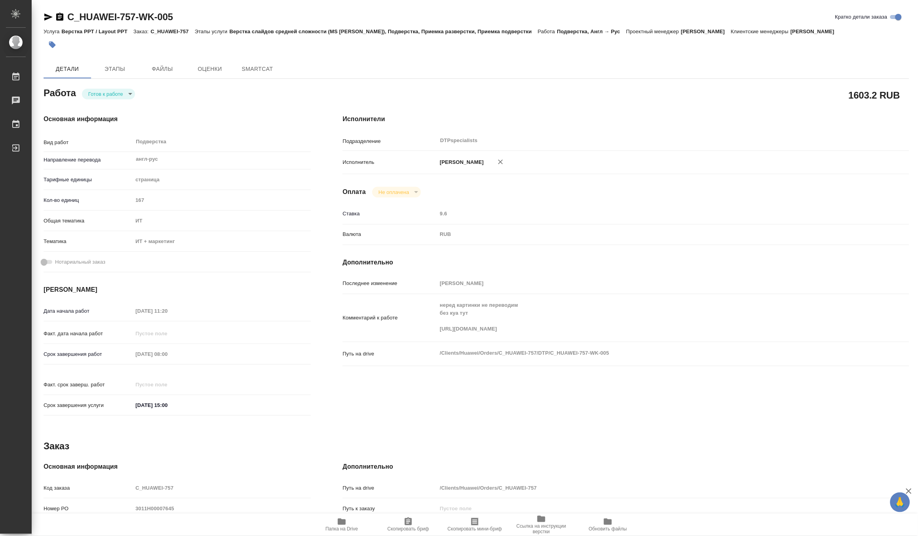
type textarea "x"
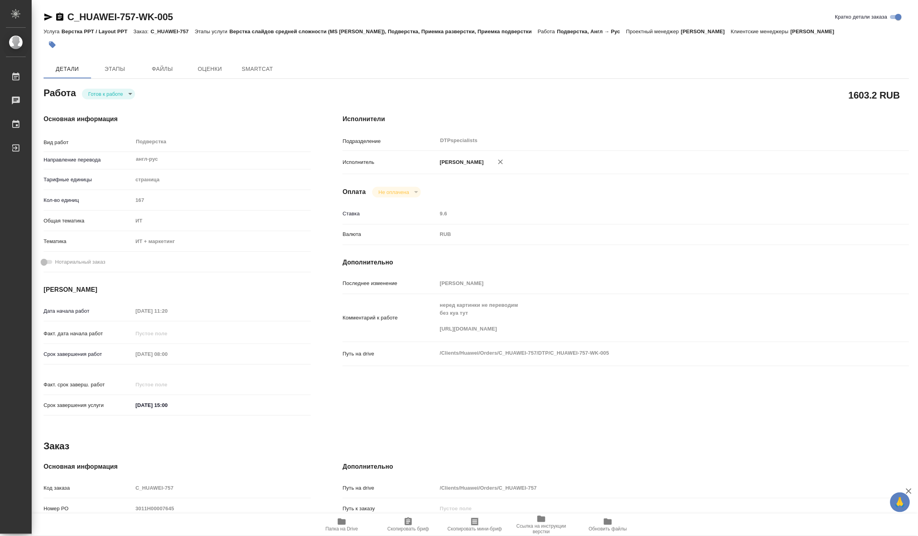
type textarea "x"
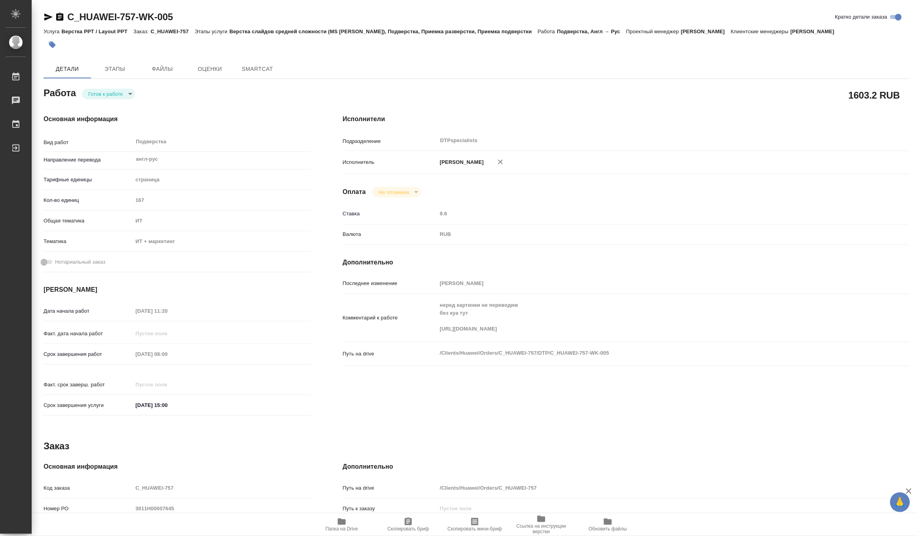
type textarea "x"
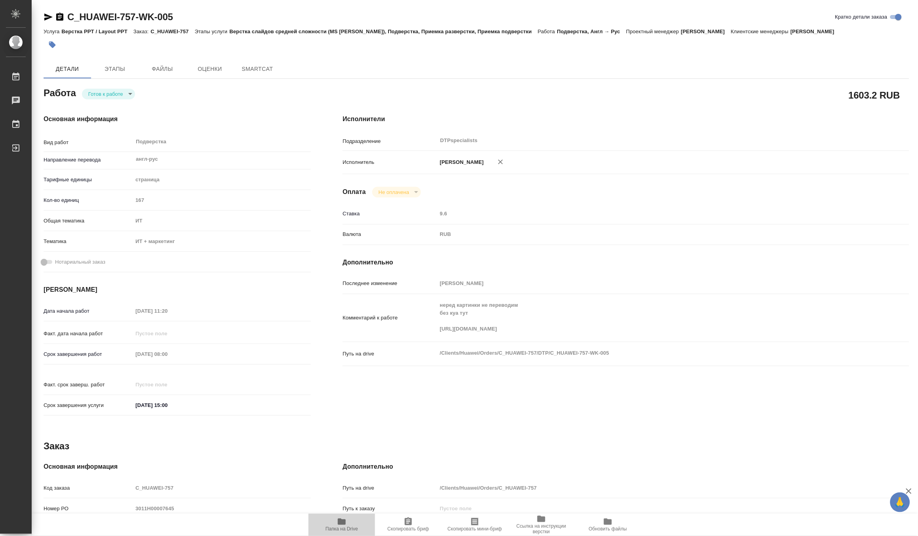
click at [338, 530] on span "Папка на Drive" at bounding box center [342, 530] width 32 height 6
type textarea "x"
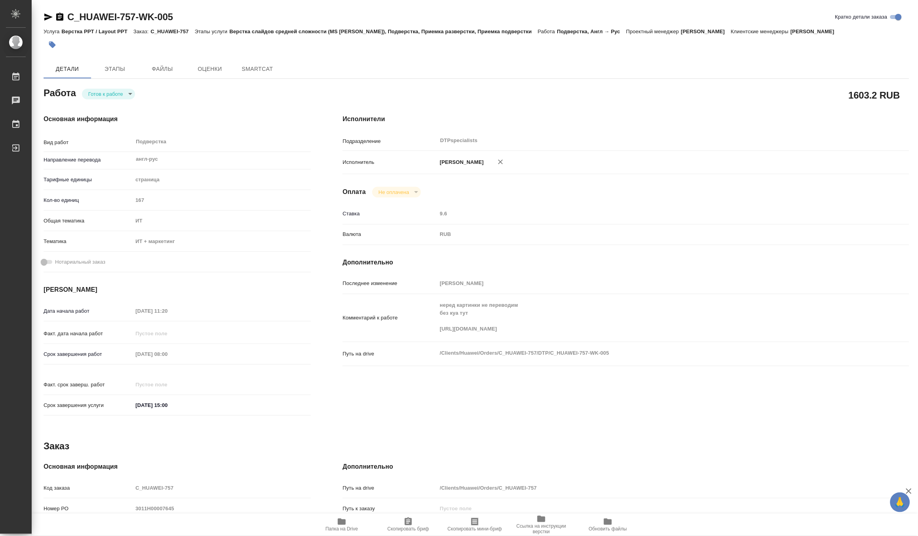
type textarea "x"
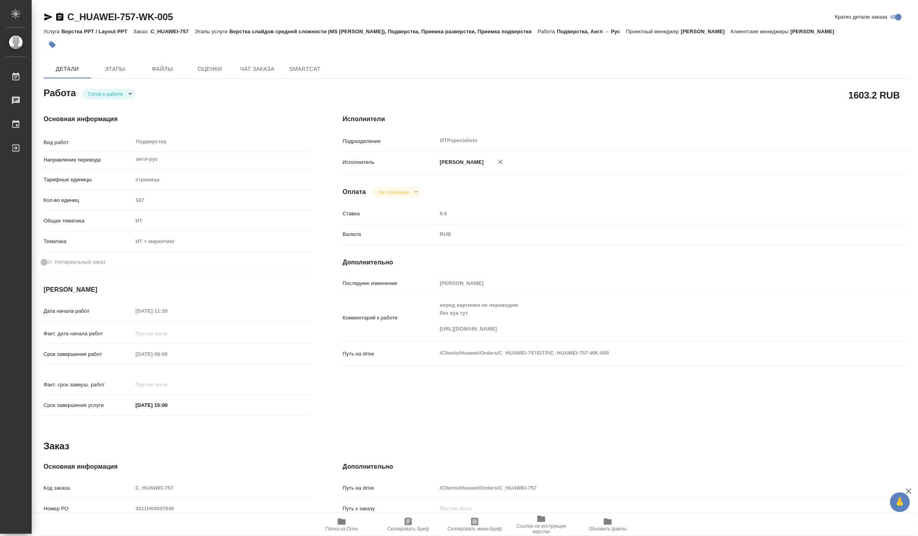
type textarea "x"
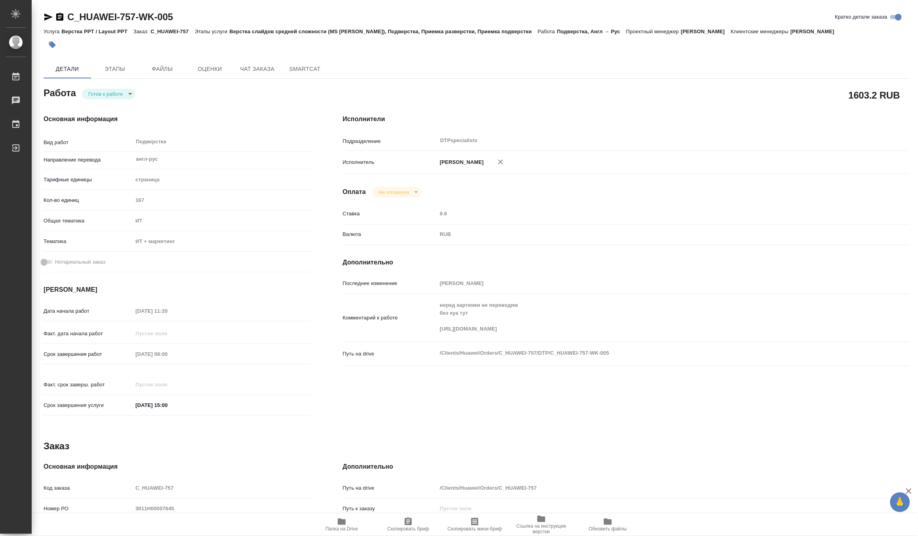
type textarea "x"
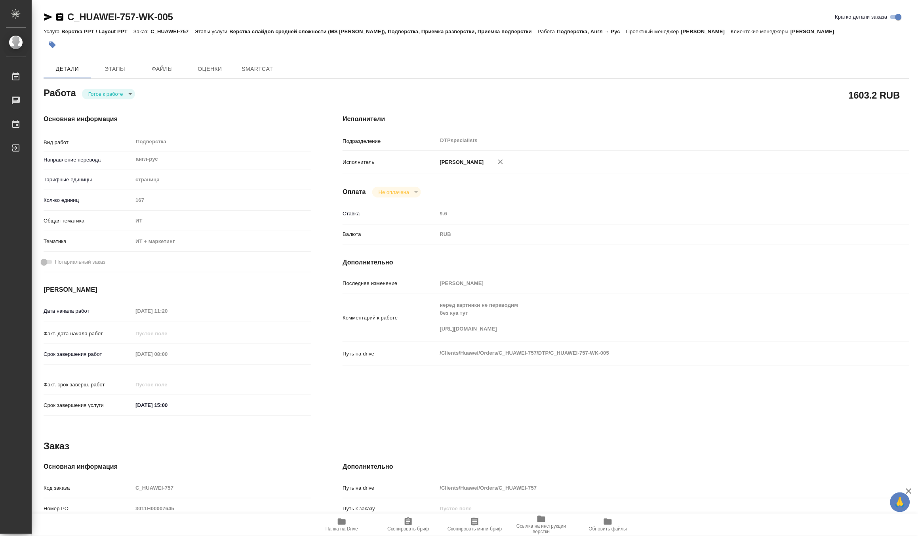
type textarea "x"
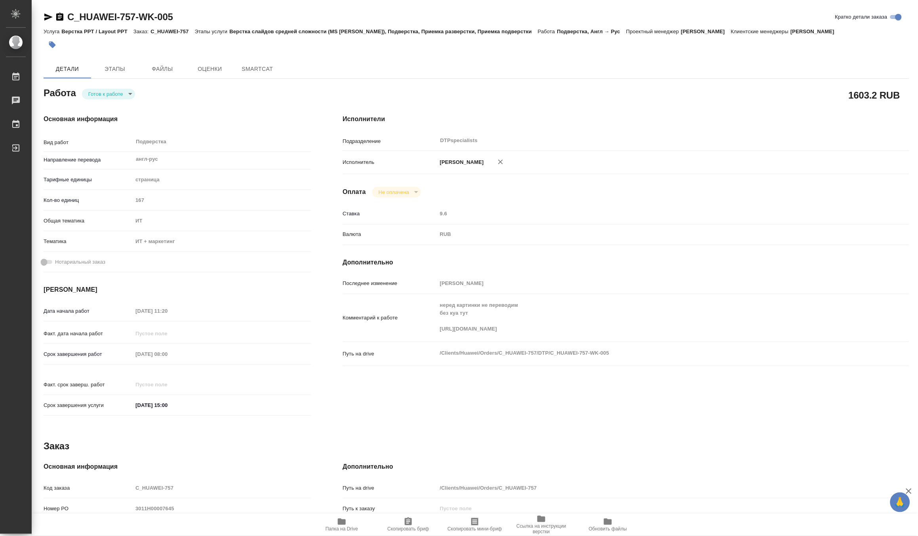
type textarea "x"
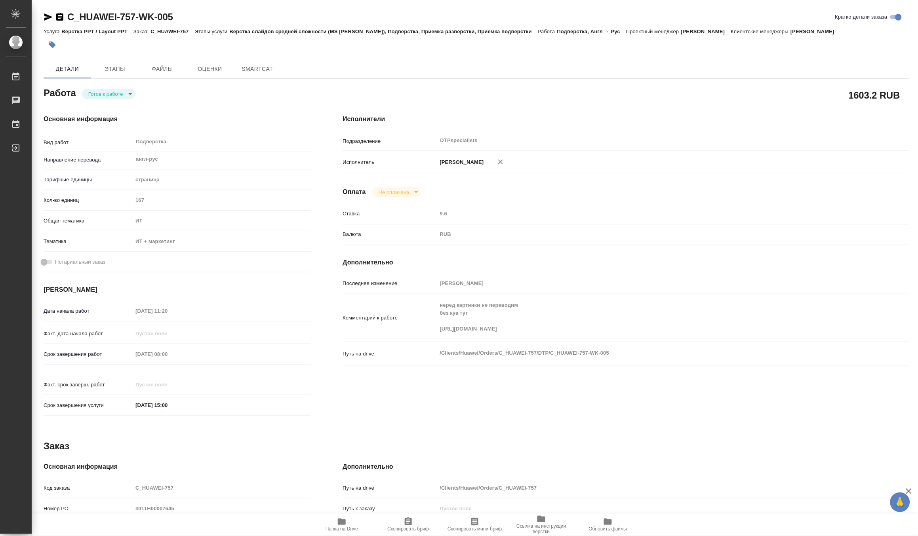
type textarea "x"
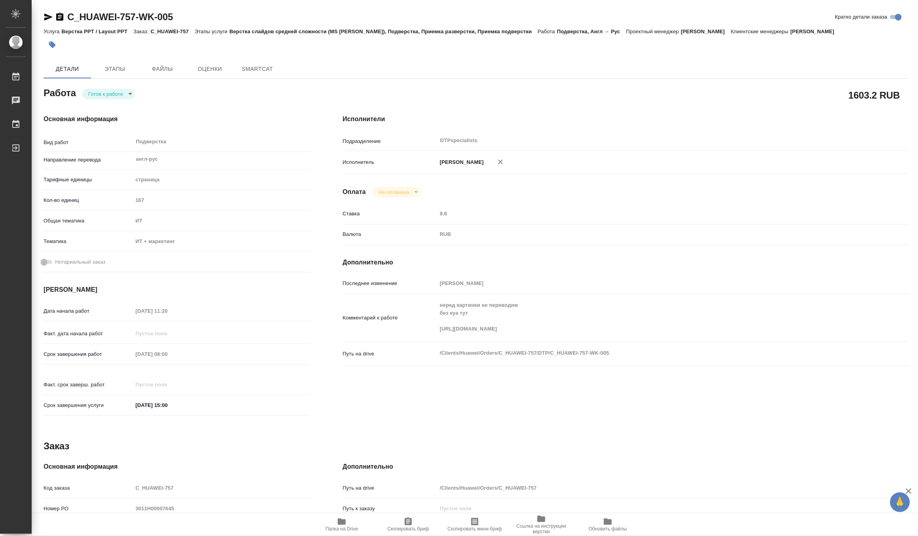
type textarea "x"
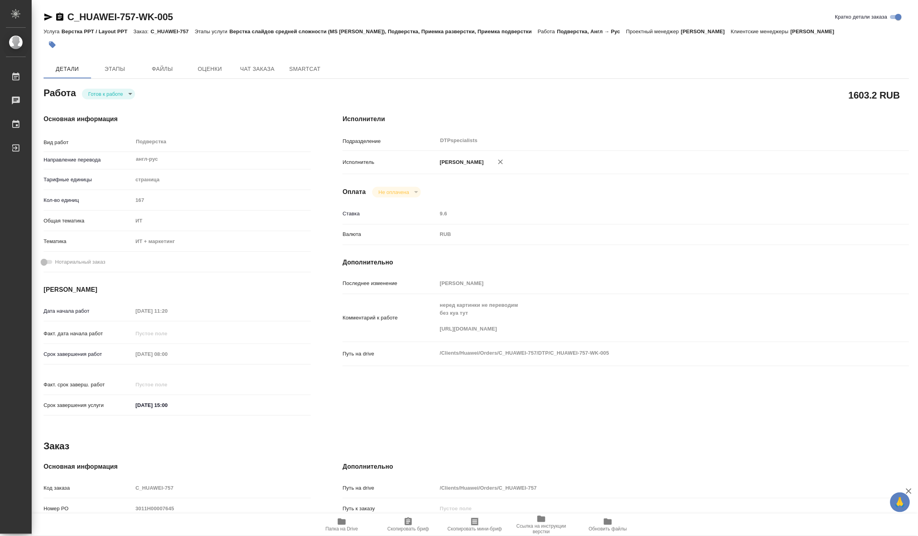
type textarea "x"
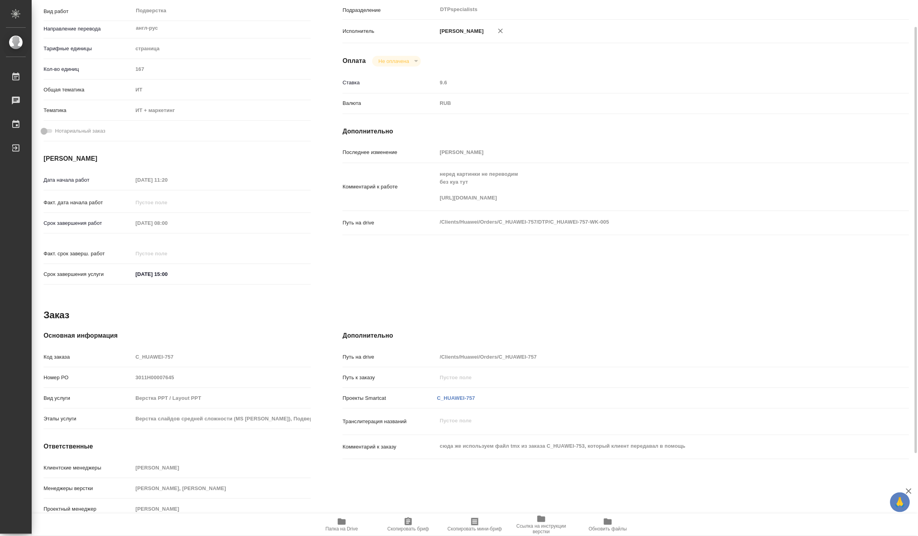
type textarea "x"
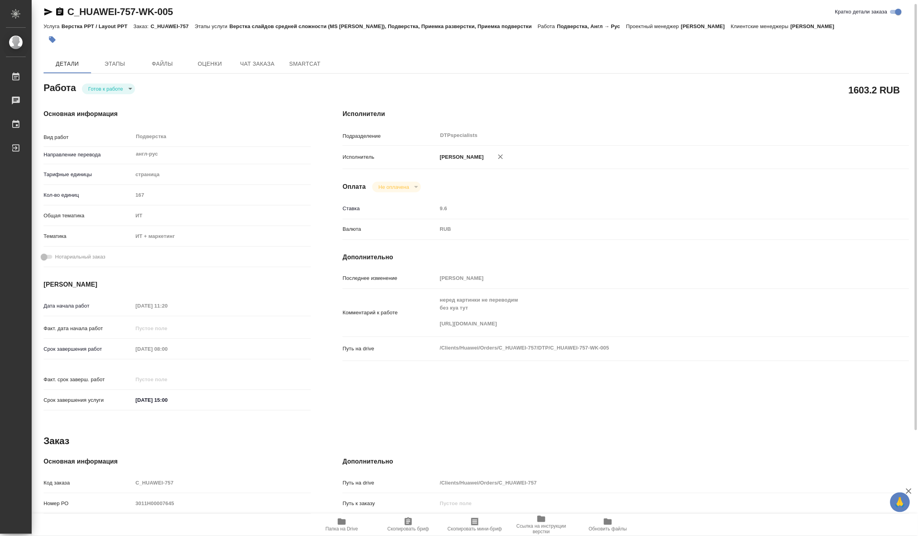
scroll to position [0, 0]
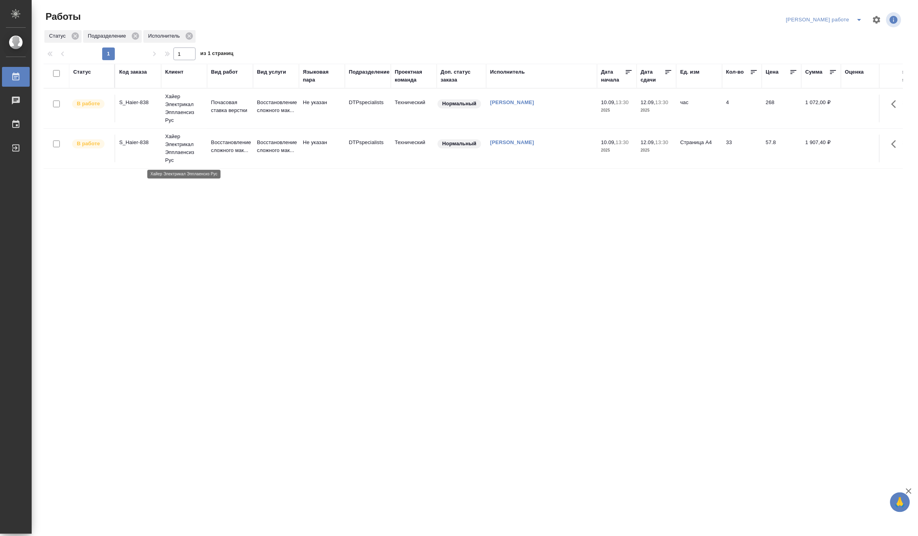
click at [171, 151] on p "Хайер Электрикал Эпплаенсиз Рус" at bounding box center [184, 149] width 38 height 32
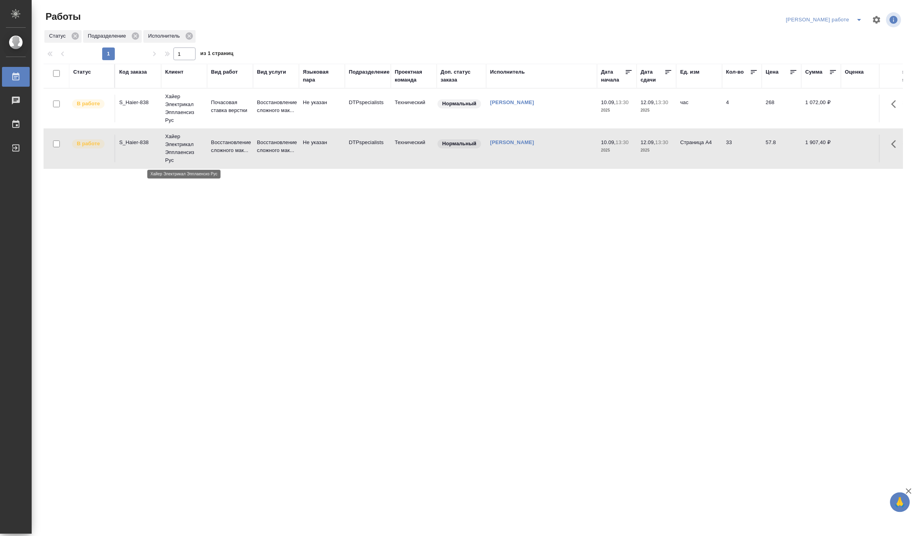
click at [171, 151] on p "Хайер Электрикал Эпплаенсиз Рус" at bounding box center [184, 149] width 38 height 32
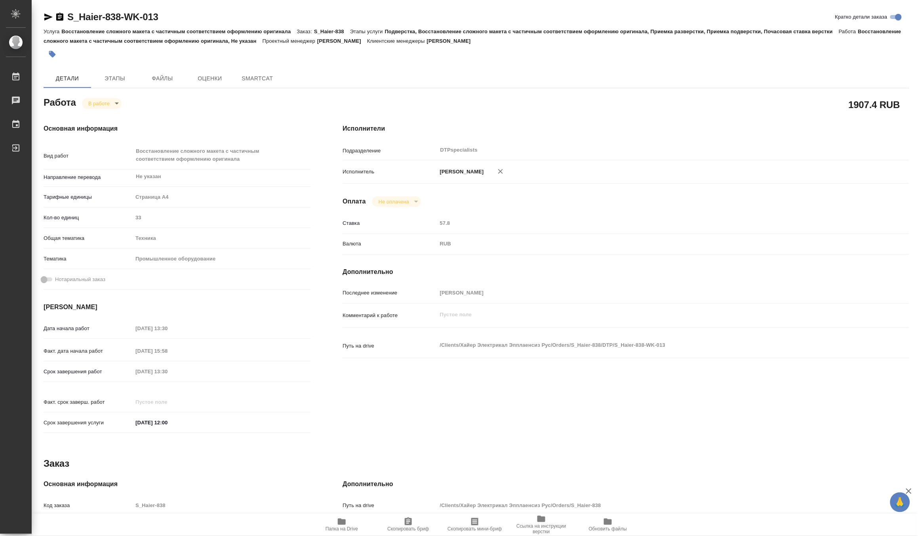
type textarea "x"
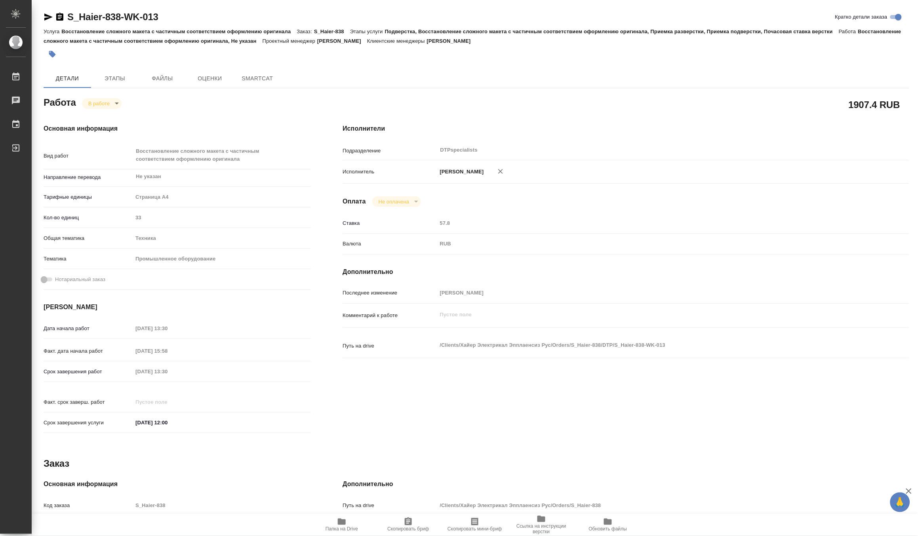
type textarea "x"
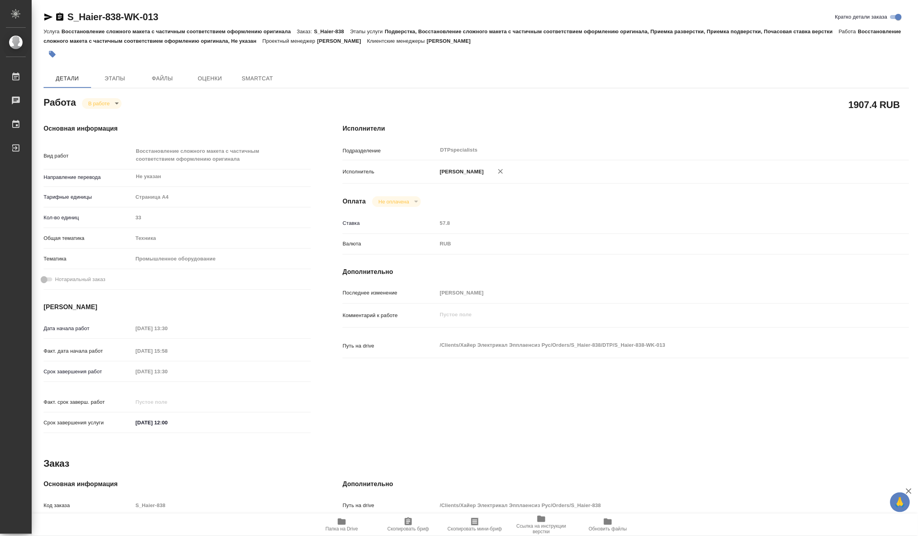
type textarea "x"
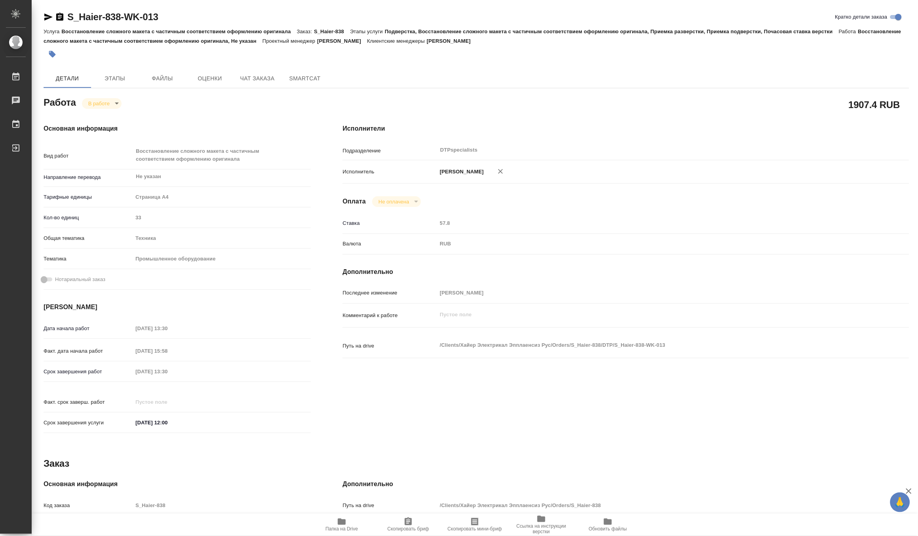
type textarea "x"
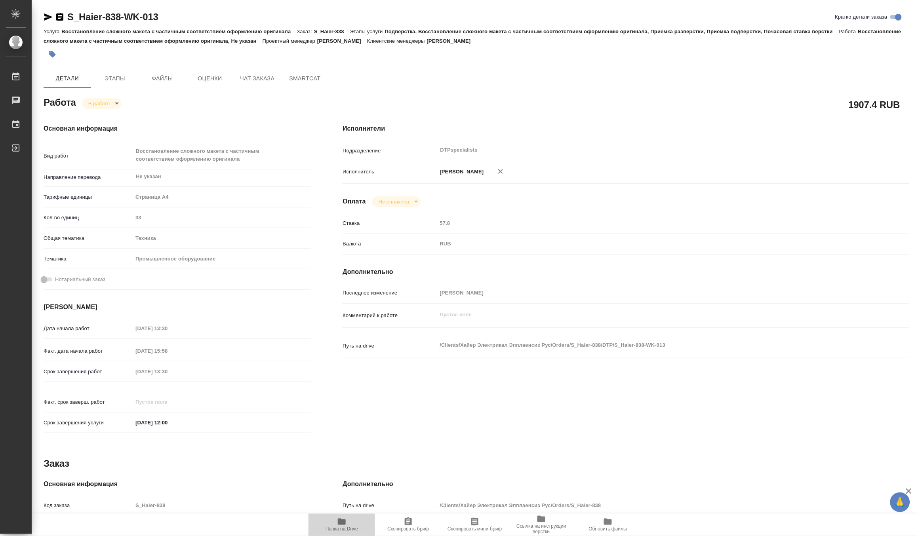
click at [336, 528] on span "Папка на Drive" at bounding box center [342, 530] width 32 height 6
type textarea "x"
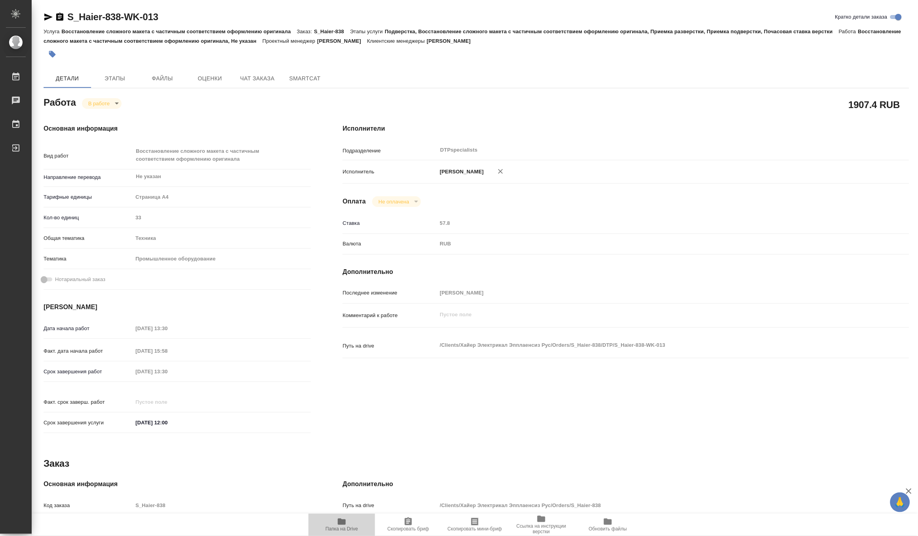
type textarea "x"
click at [238, 78] on span "Чат заказа" at bounding box center [257, 79] width 38 height 10
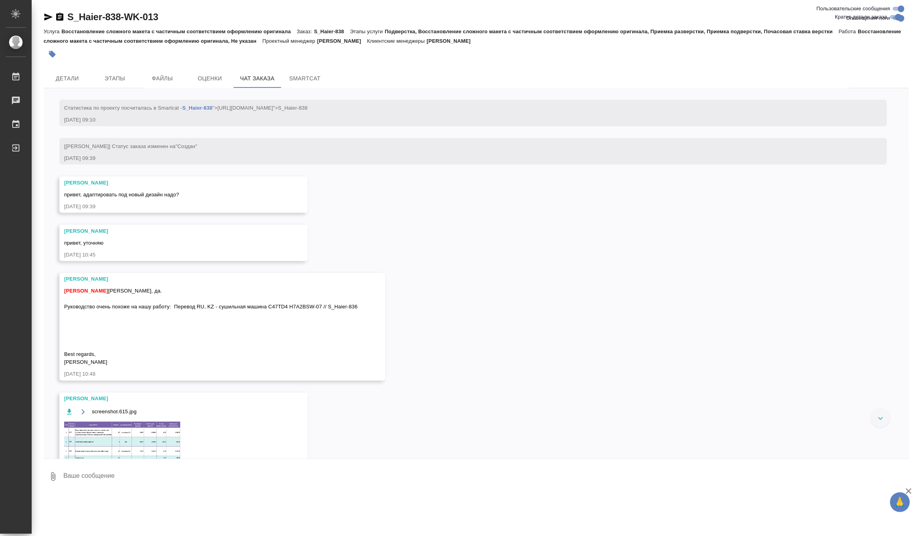
scroll to position [335, 0]
